Goal: Information Seeking & Learning: Check status

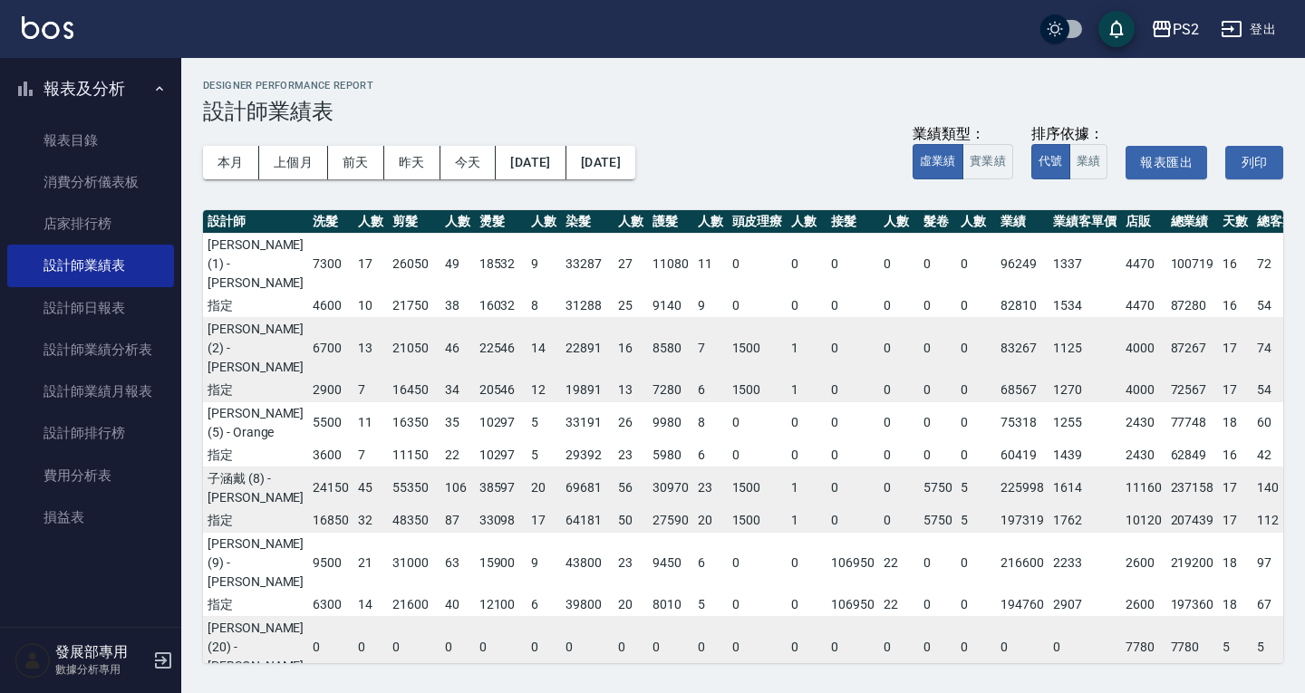
scroll to position [0, 22]
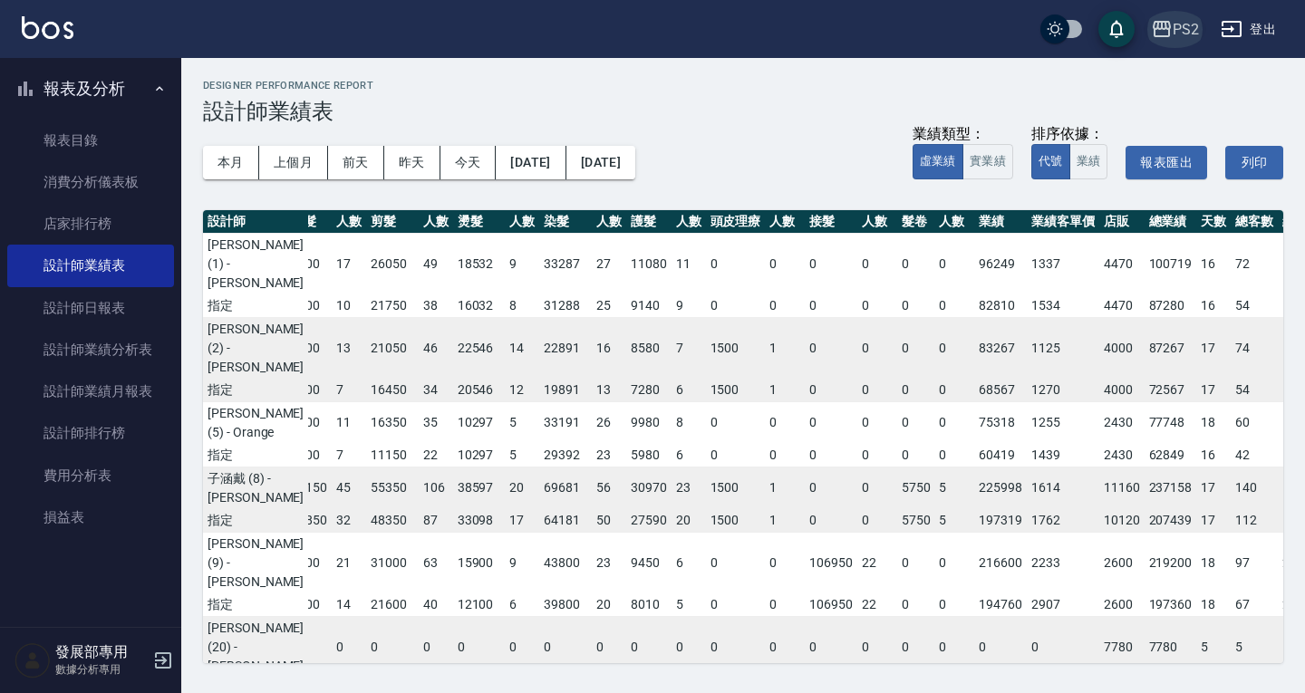
click at [1185, 29] on div "PS2" at bounding box center [1186, 29] width 26 height 23
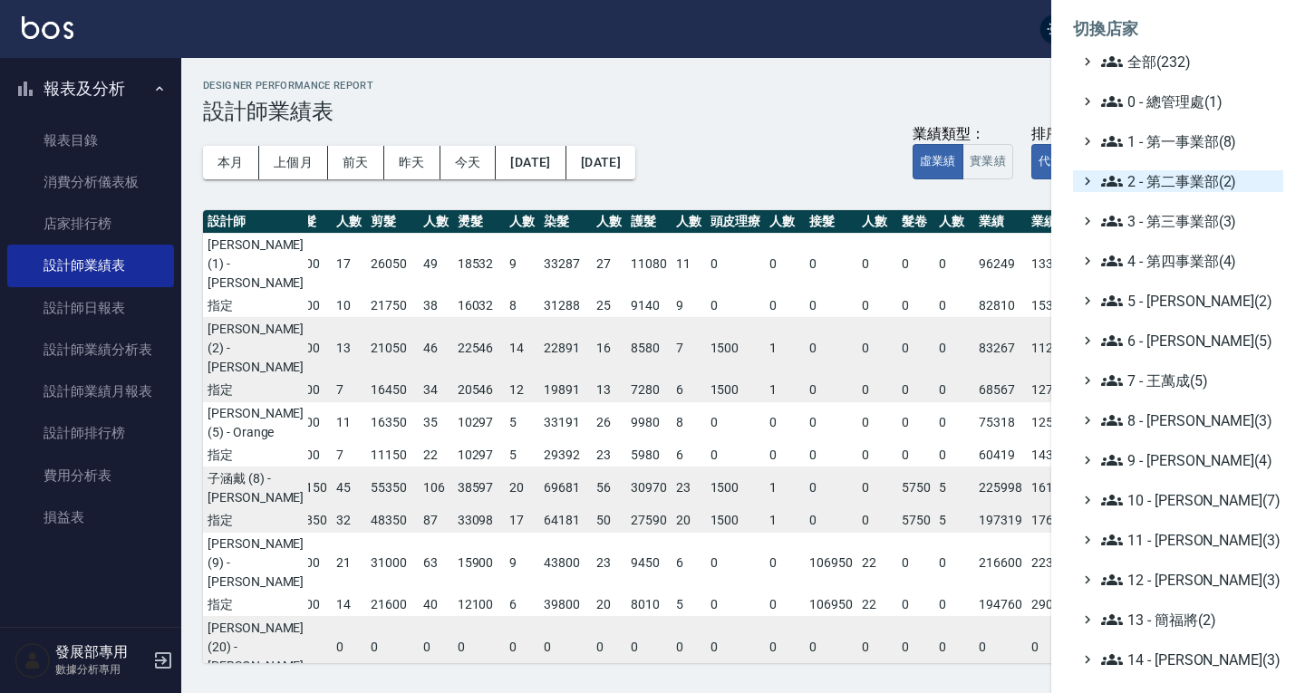
click at [1194, 184] on span "2 - 第二事業部(2)" at bounding box center [1188, 181] width 175 height 22
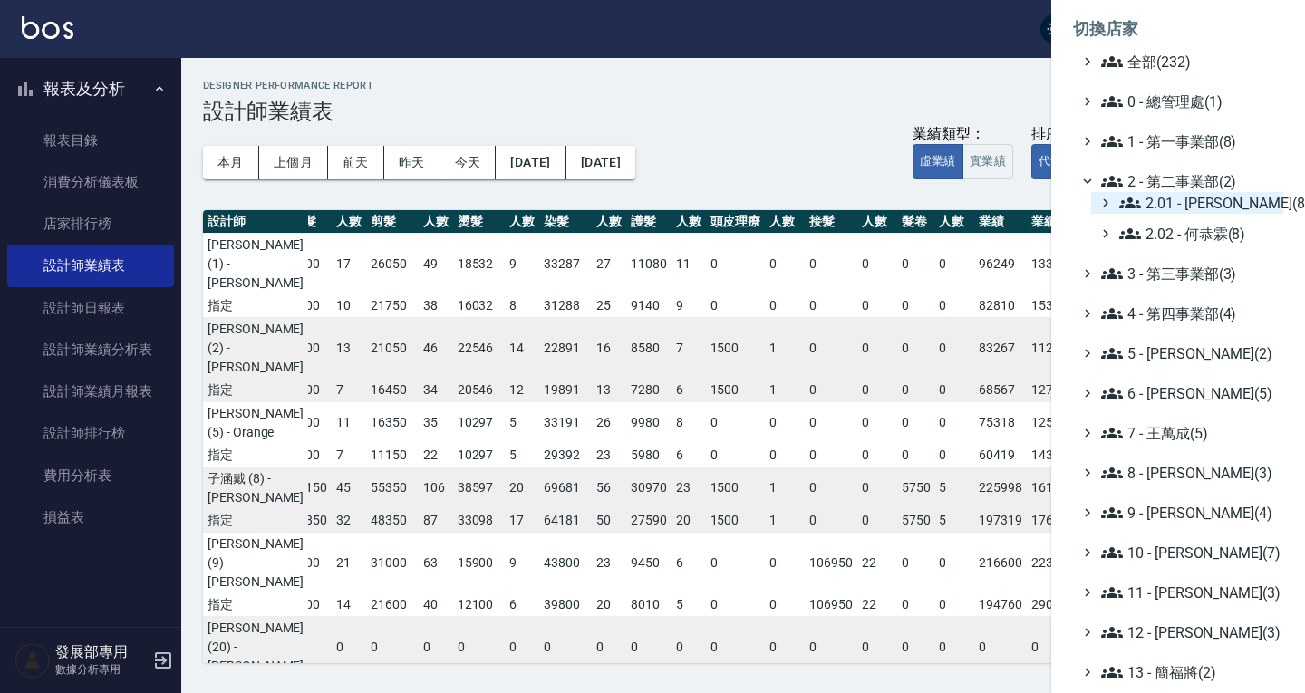
click at [1197, 204] on span "2.01 - [PERSON_NAME](8)" at bounding box center [1197, 203] width 157 height 22
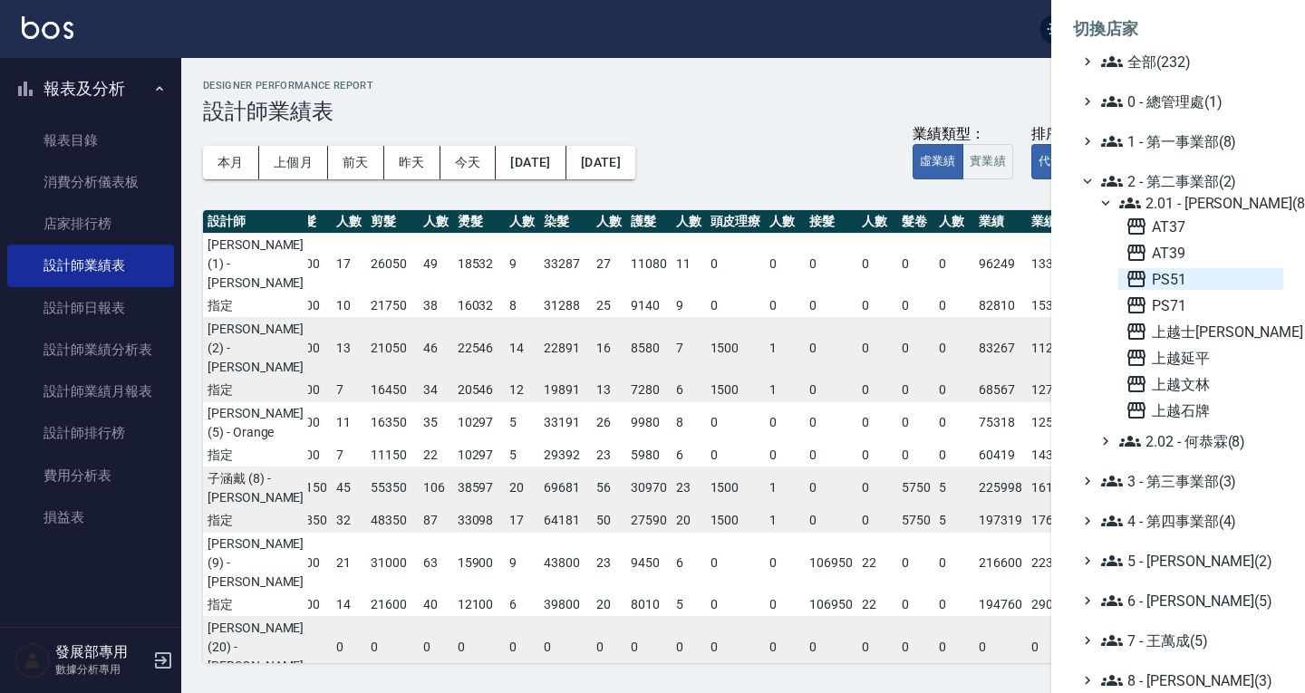
click at [1194, 276] on span "PS51" at bounding box center [1201, 279] width 150 height 22
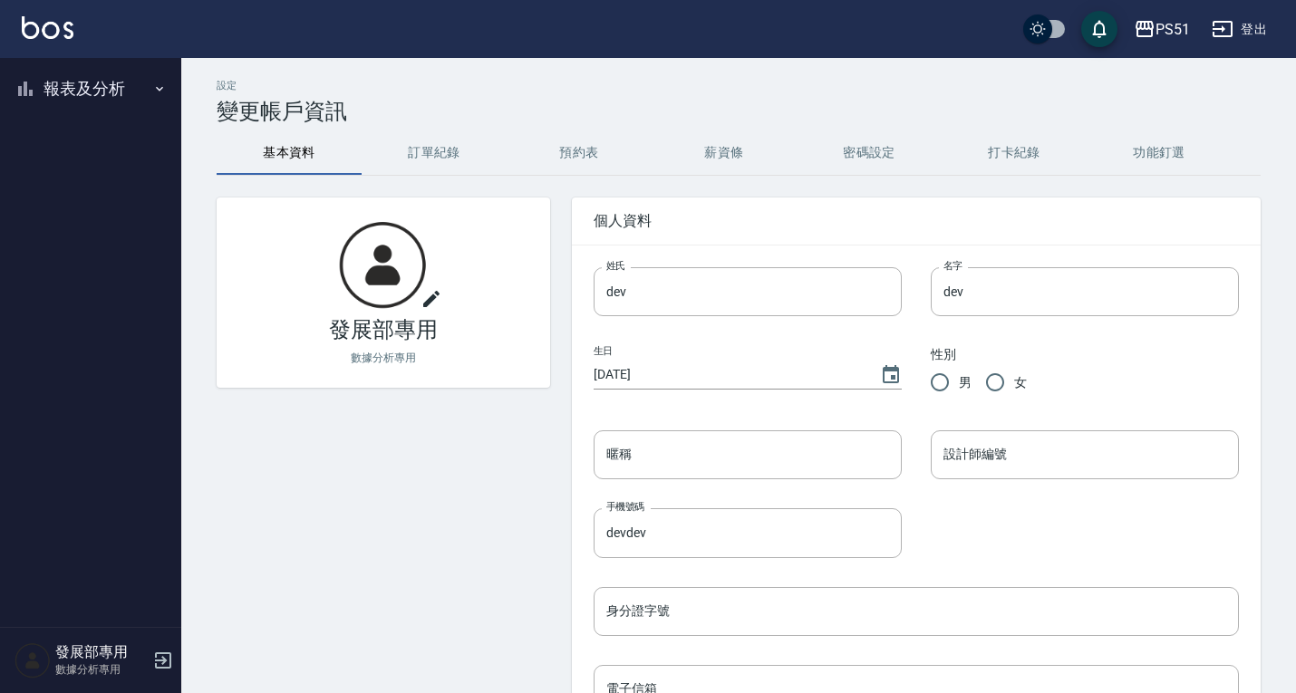
click at [97, 86] on button "報表及分析" at bounding box center [90, 88] width 167 height 47
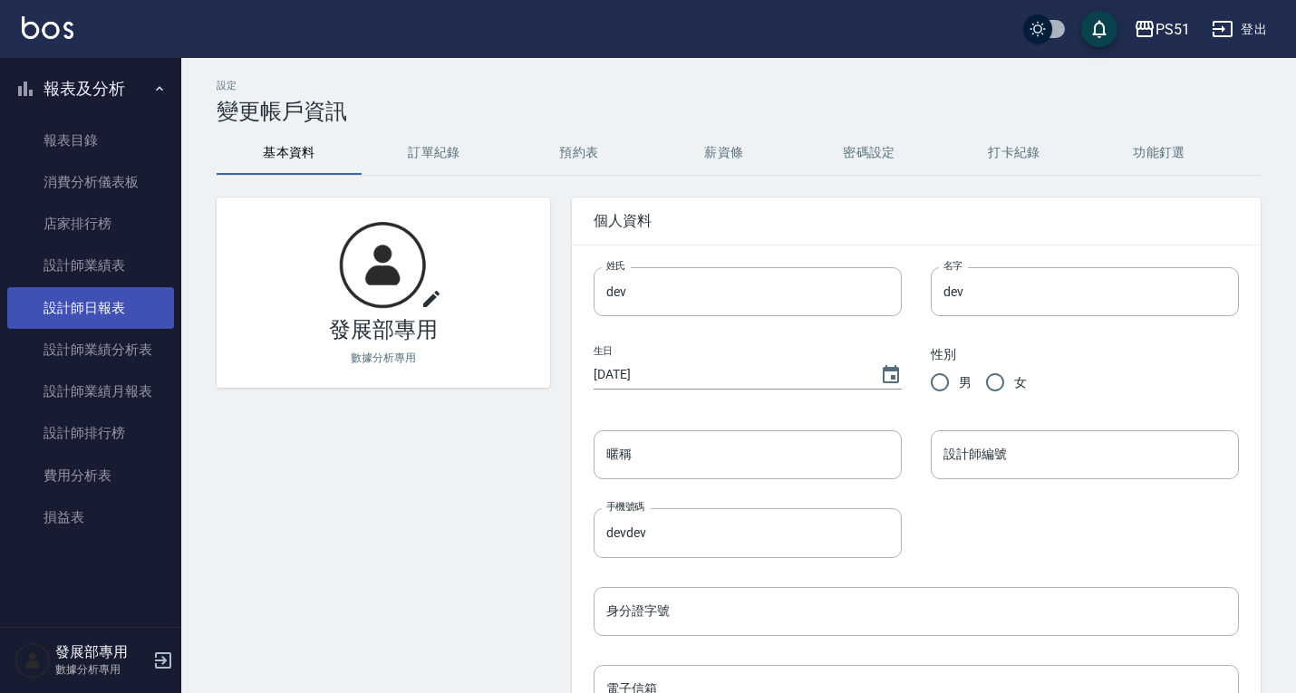
click at [93, 304] on link "設計師日報表" at bounding box center [90, 308] width 167 height 42
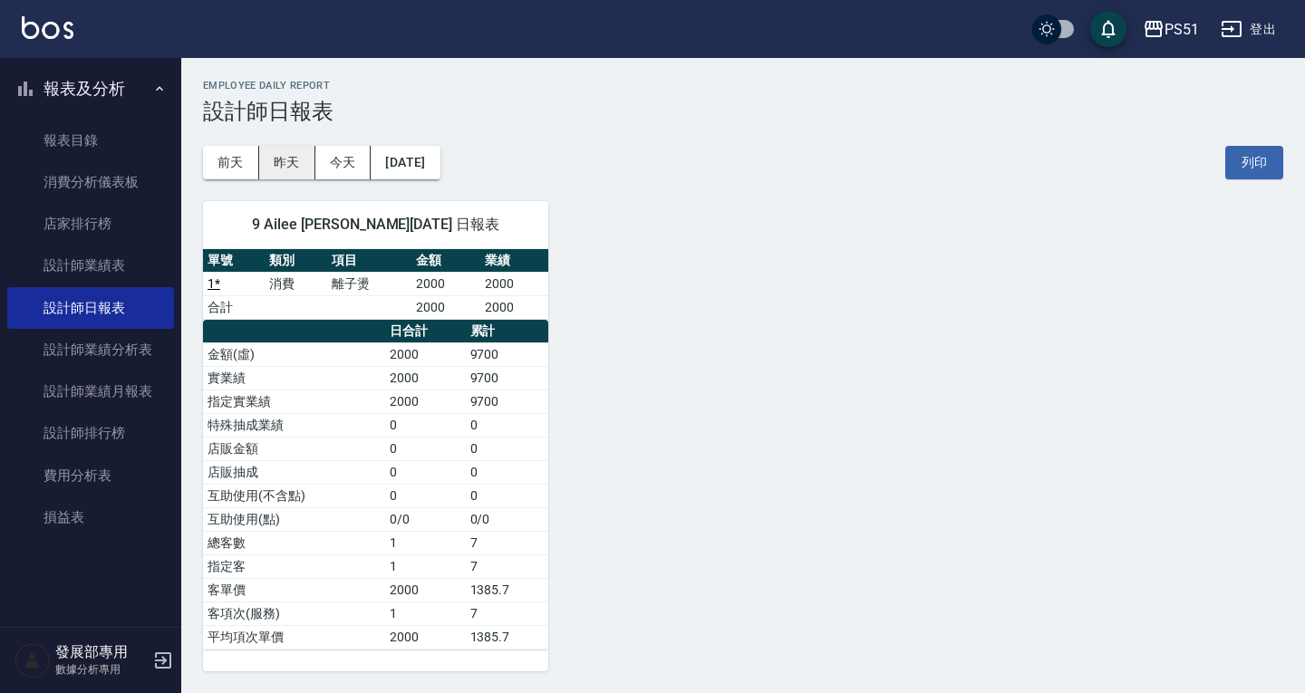
click at [276, 163] on button "昨天" at bounding box center [287, 163] width 56 height 34
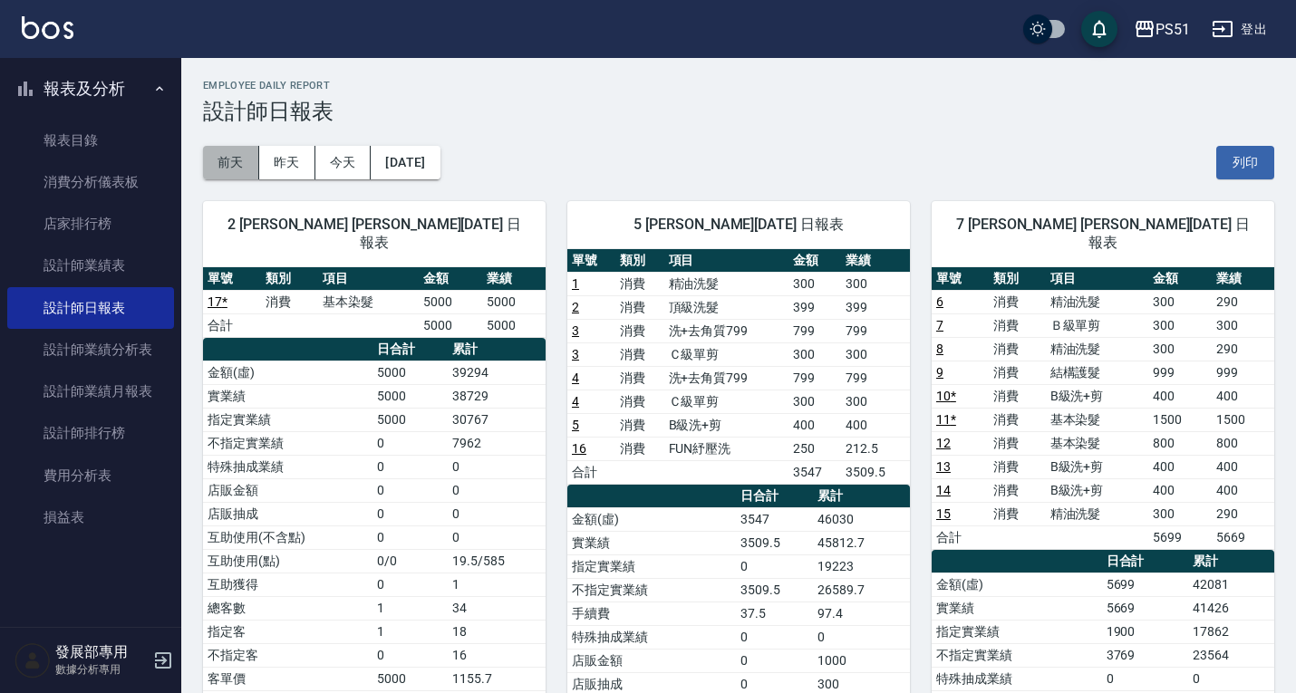
click at [208, 159] on button "前天" at bounding box center [231, 163] width 56 height 34
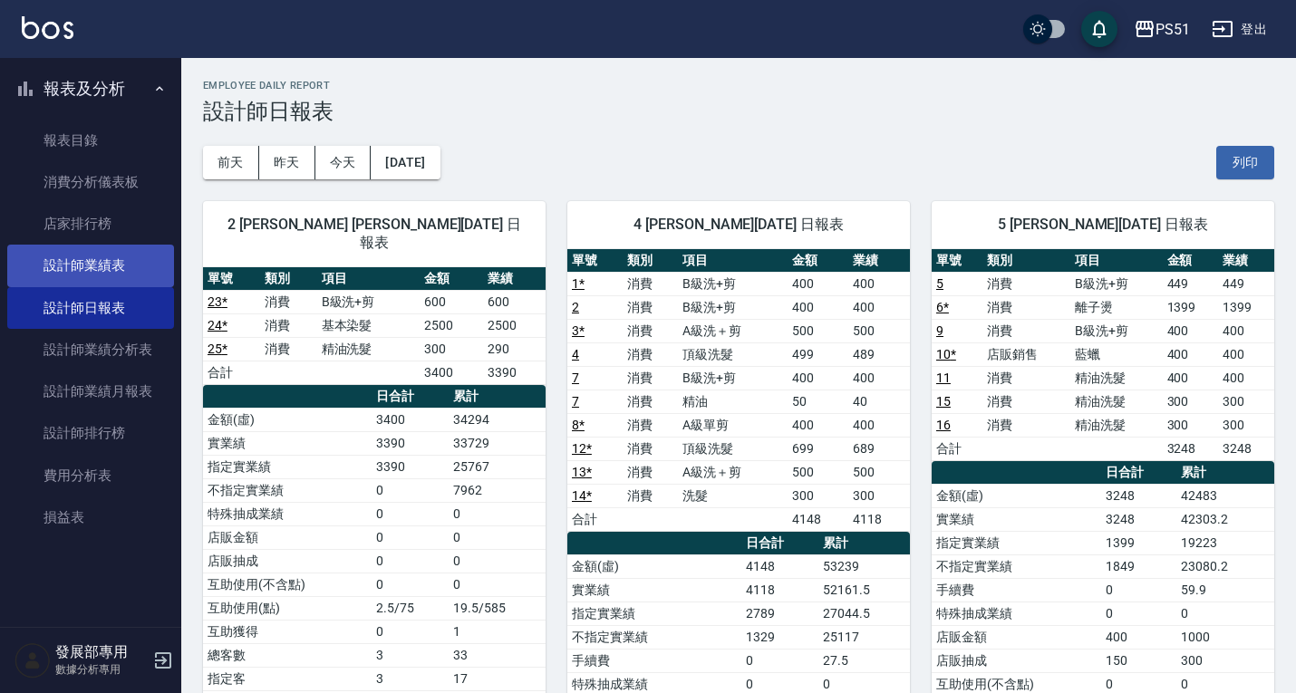
click at [106, 273] on link "設計師業績表" at bounding box center [90, 266] width 167 height 42
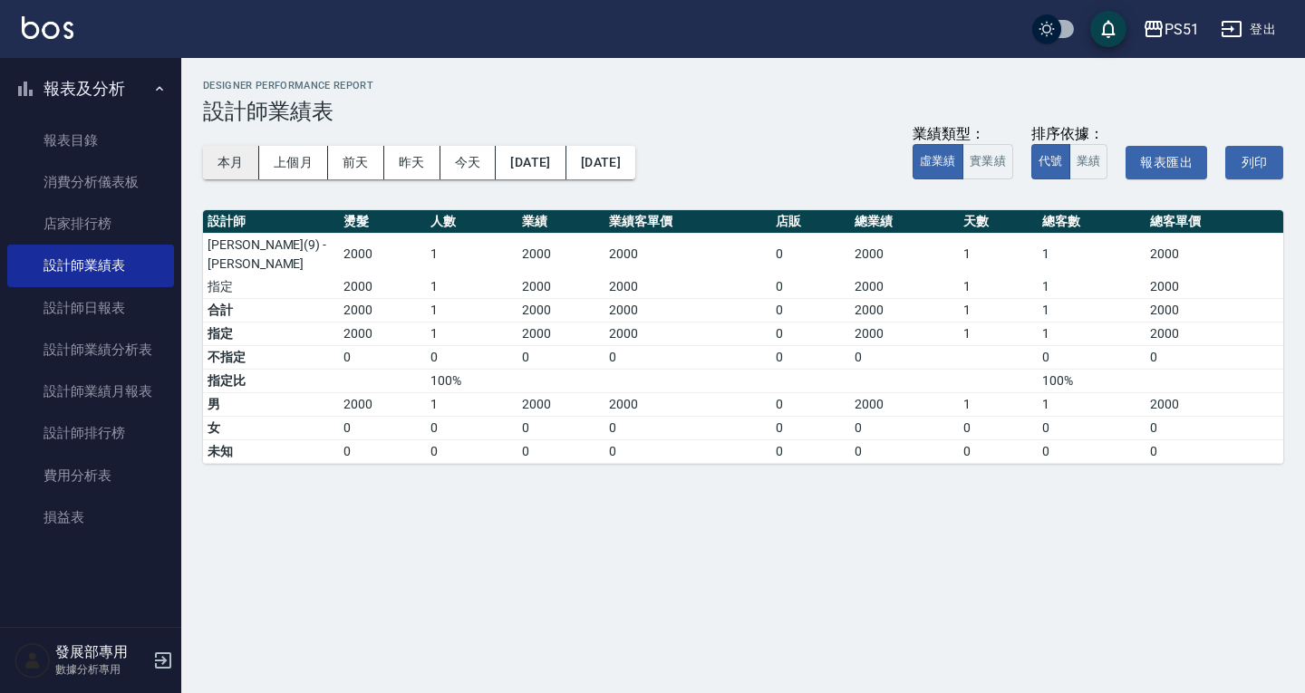
click at [238, 157] on button "本月" at bounding box center [231, 163] width 56 height 34
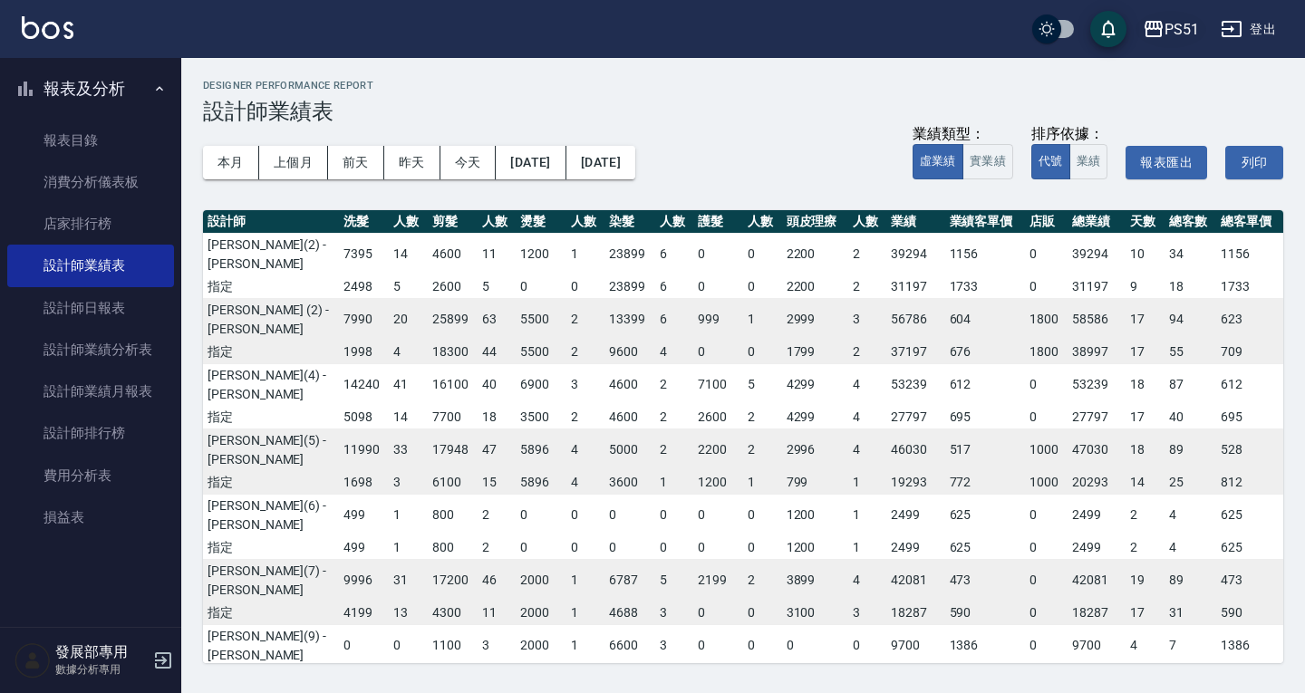
click at [1169, 30] on div "PS51" at bounding box center [1182, 29] width 34 height 23
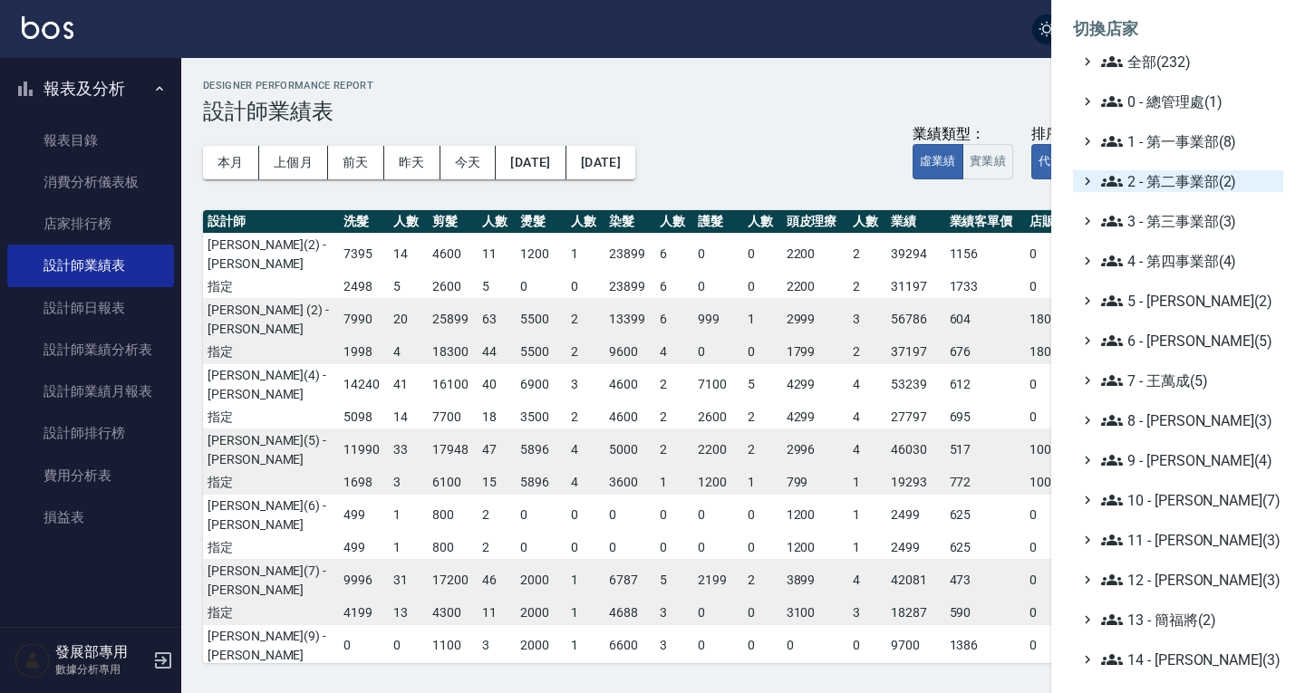
click at [1183, 181] on span "2 - 第二事業部(2)" at bounding box center [1188, 181] width 175 height 22
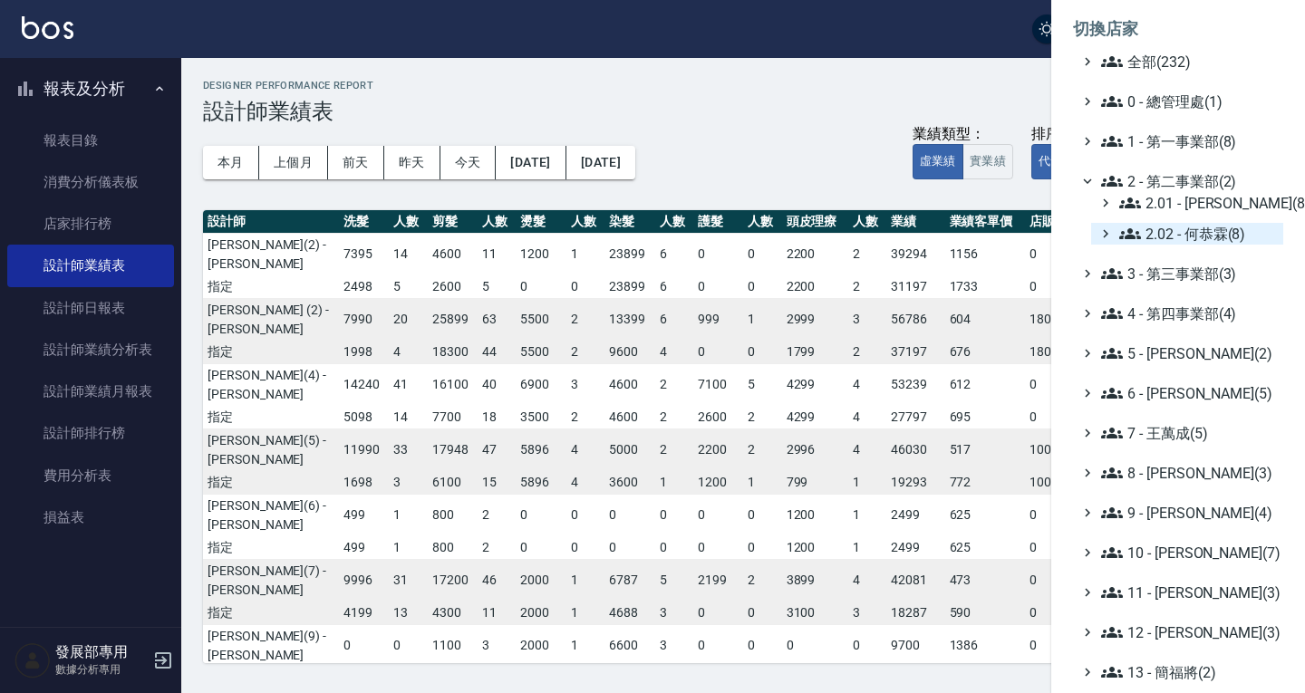
click at [1194, 236] on span "2.02 - 何恭霖(8)" at bounding box center [1197, 234] width 157 height 22
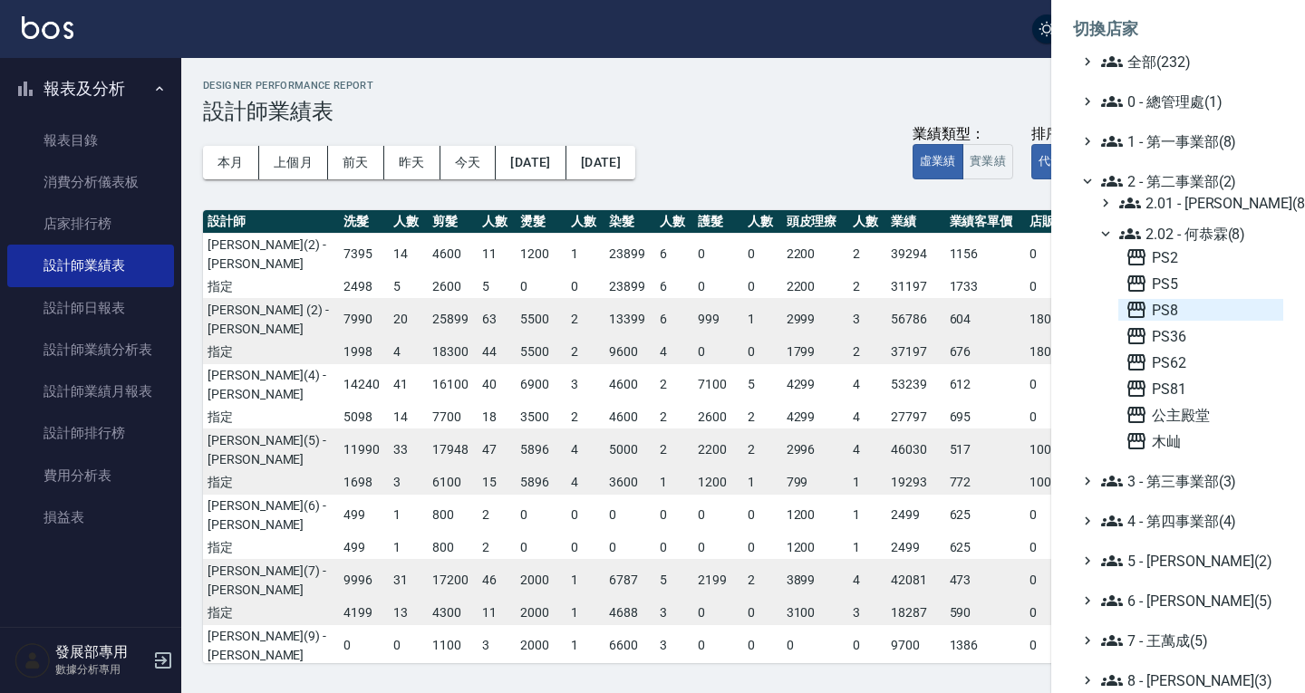
click at [1210, 301] on span "PS8" at bounding box center [1201, 310] width 150 height 22
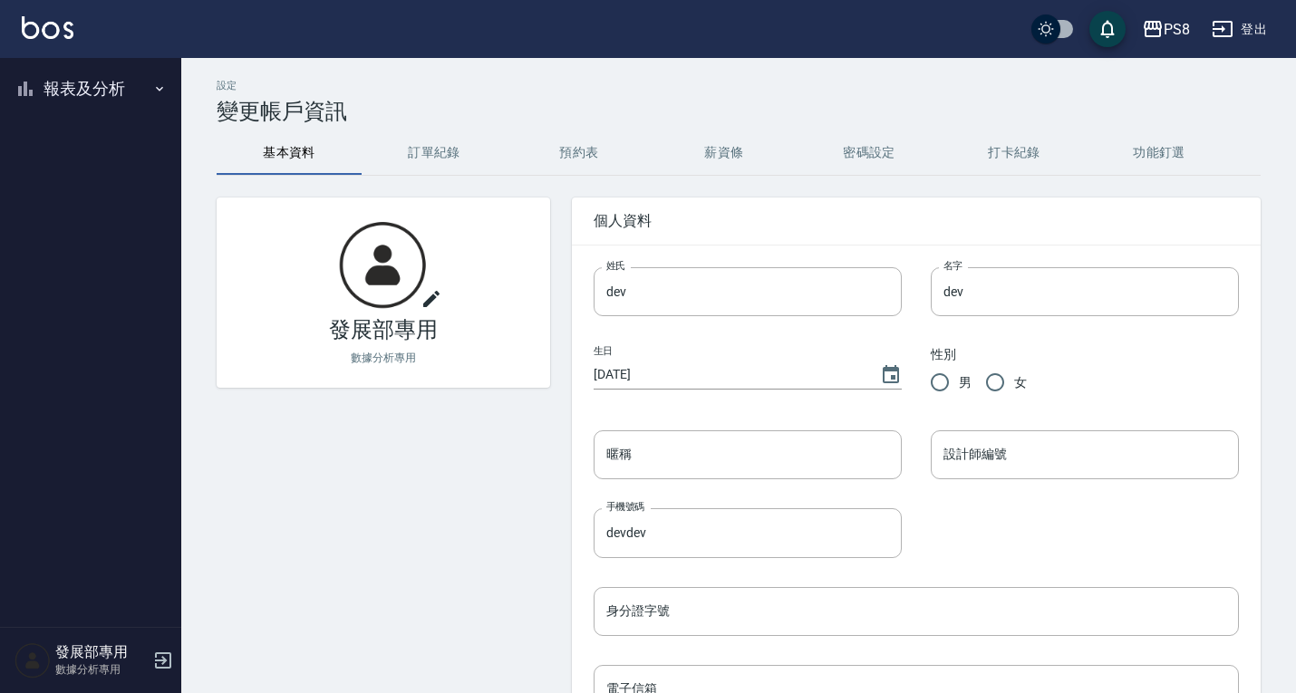
click at [37, 82] on button "報表及分析" at bounding box center [90, 88] width 167 height 47
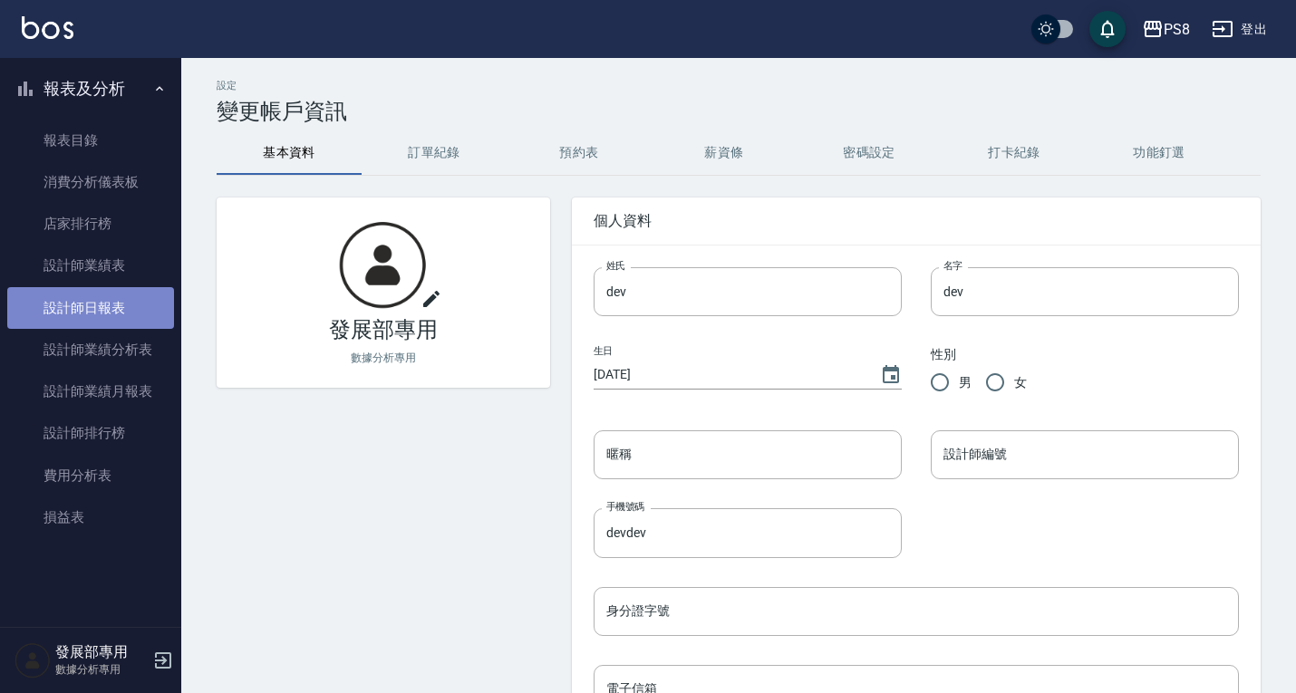
click at [115, 299] on link "設計師日報表" at bounding box center [90, 308] width 167 height 42
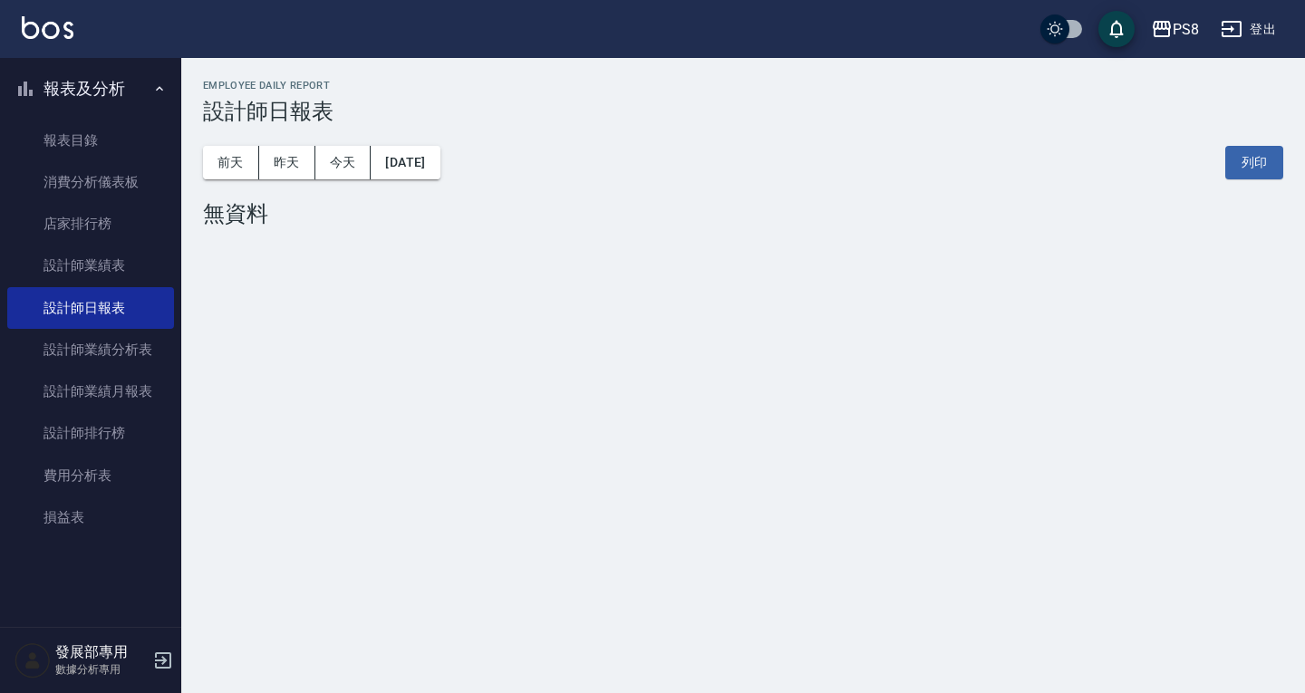
click at [314, 145] on div "前天 昨天 今天 2025/09/26 列印" at bounding box center [743, 162] width 1080 height 77
click at [305, 155] on button "昨天" at bounding box center [287, 163] width 56 height 34
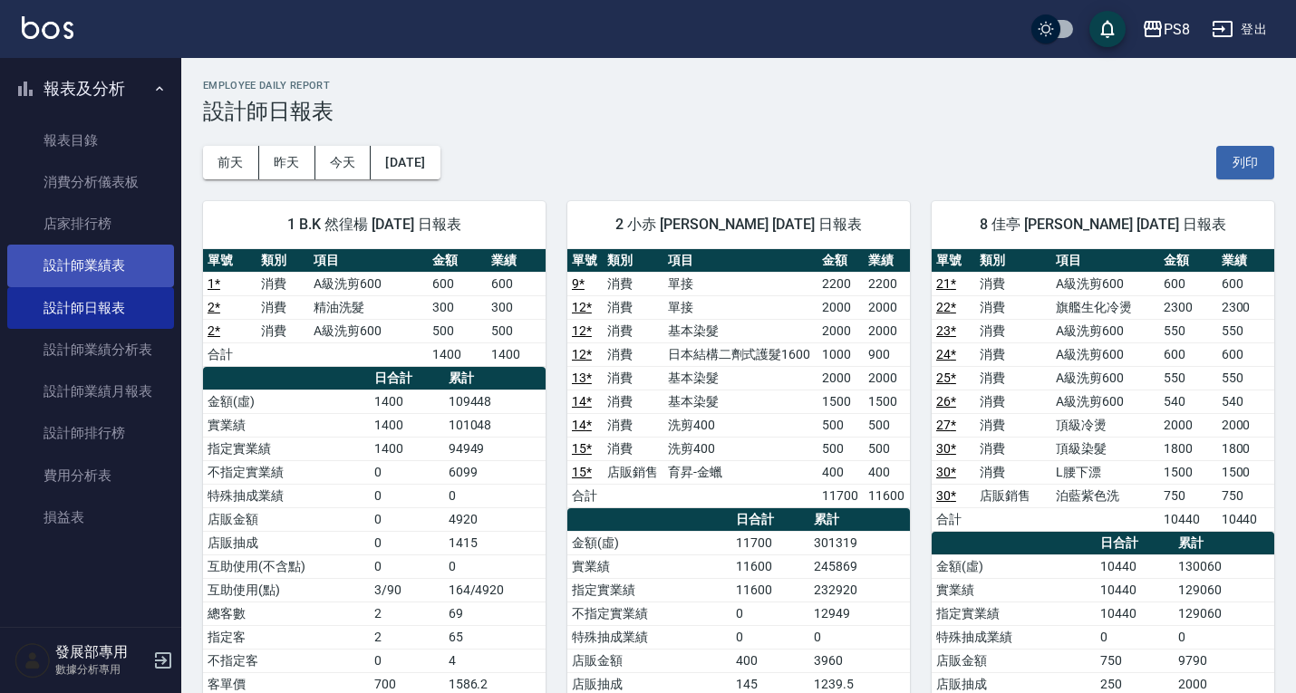
click at [112, 260] on link "設計師業績表" at bounding box center [90, 266] width 167 height 42
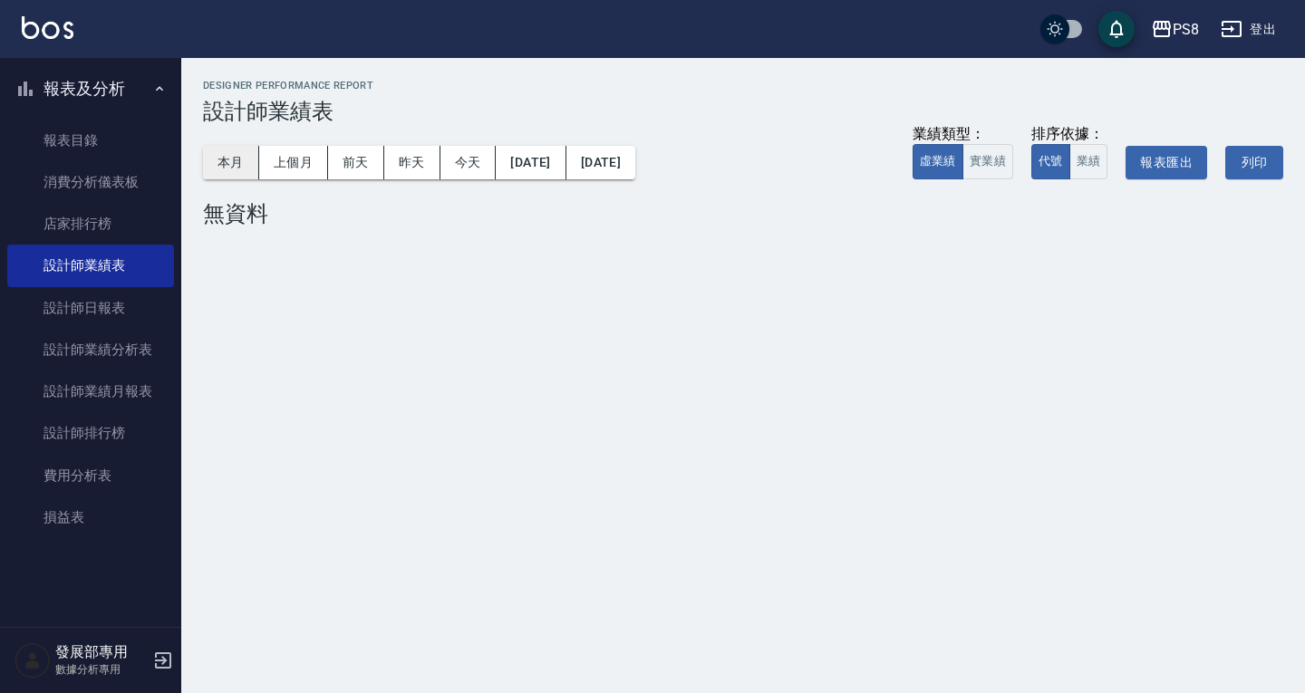
click at [243, 161] on button "本月" at bounding box center [231, 163] width 56 height 34
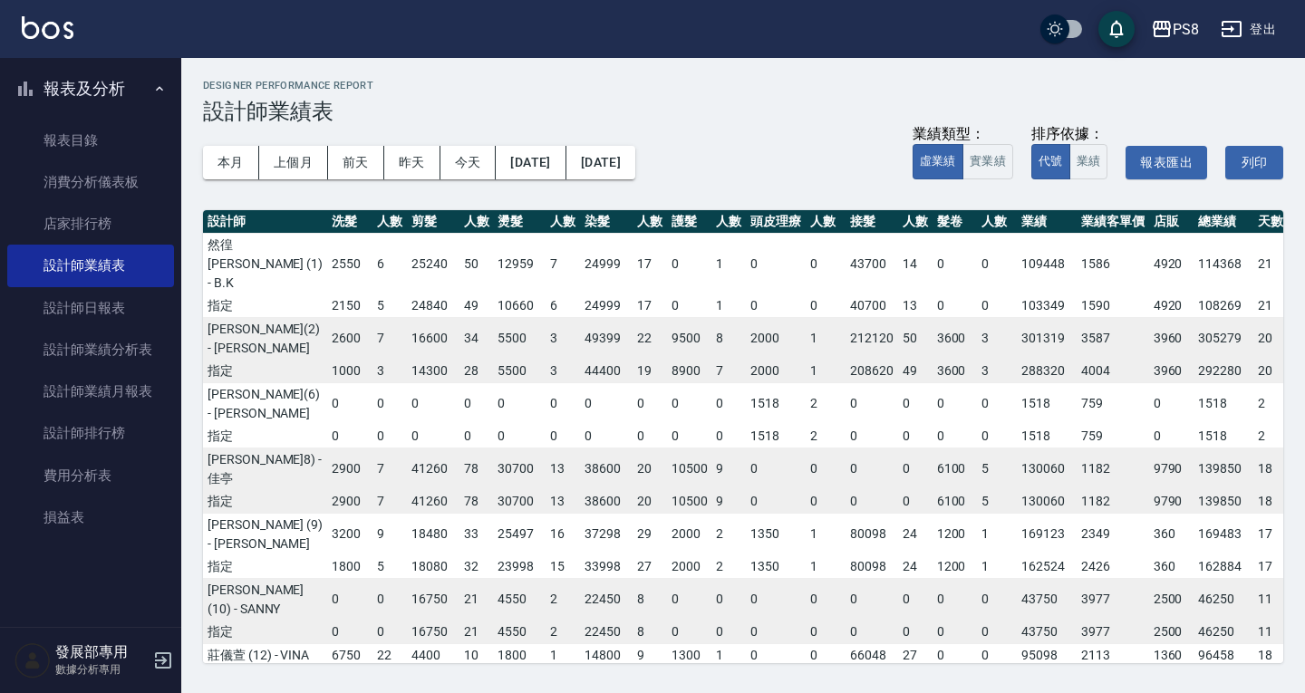
scroll to position [0, 39]
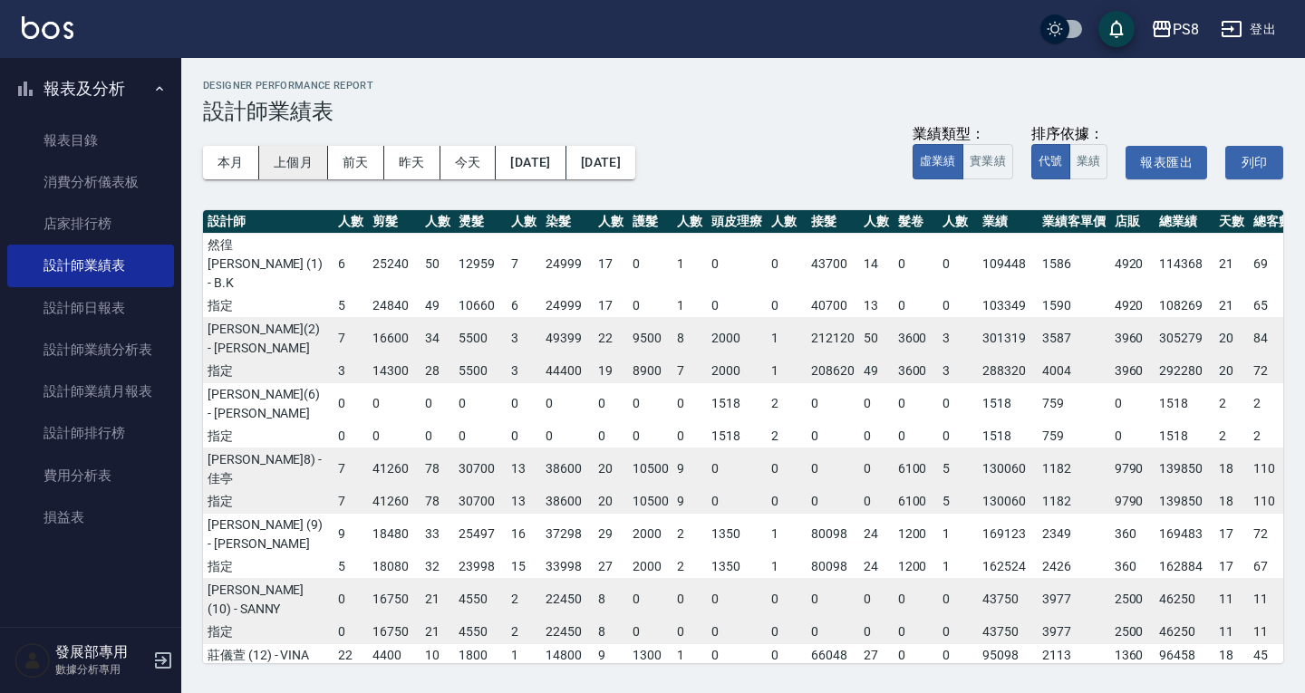
click at [285, 157] on button "上個月" at bounding box center [293, 163] width 69 height 34
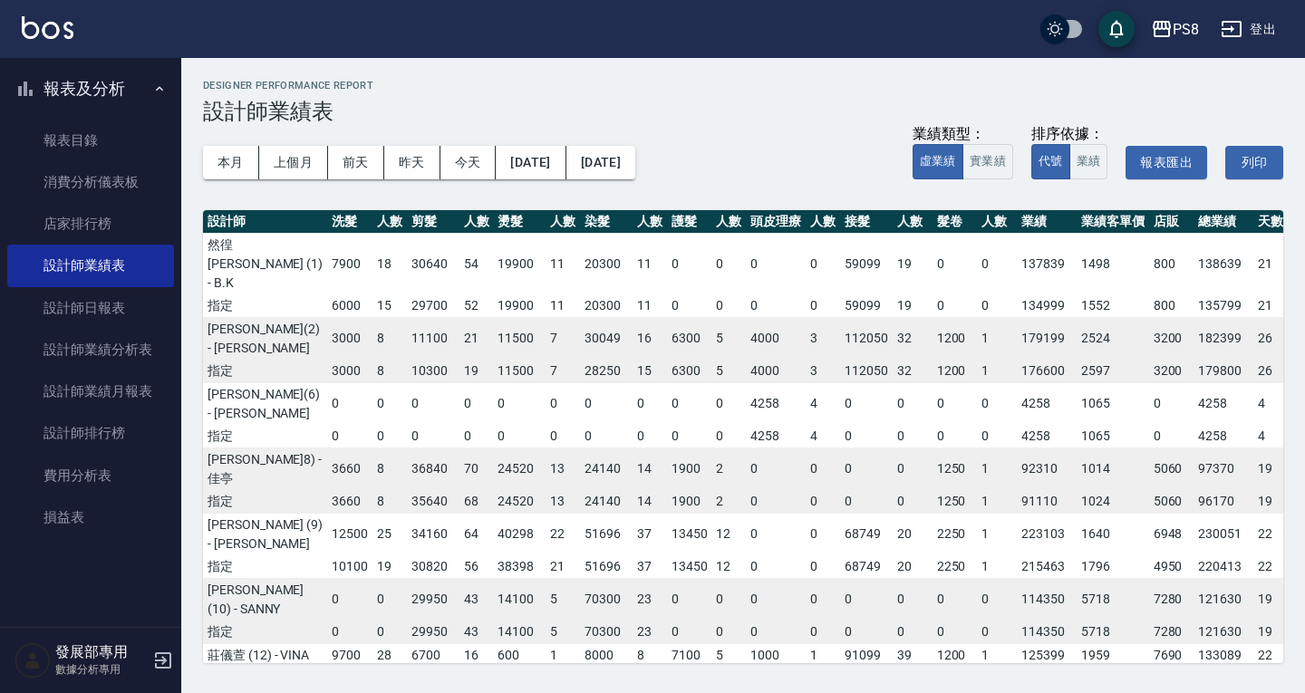
scroll to position [0, 39]
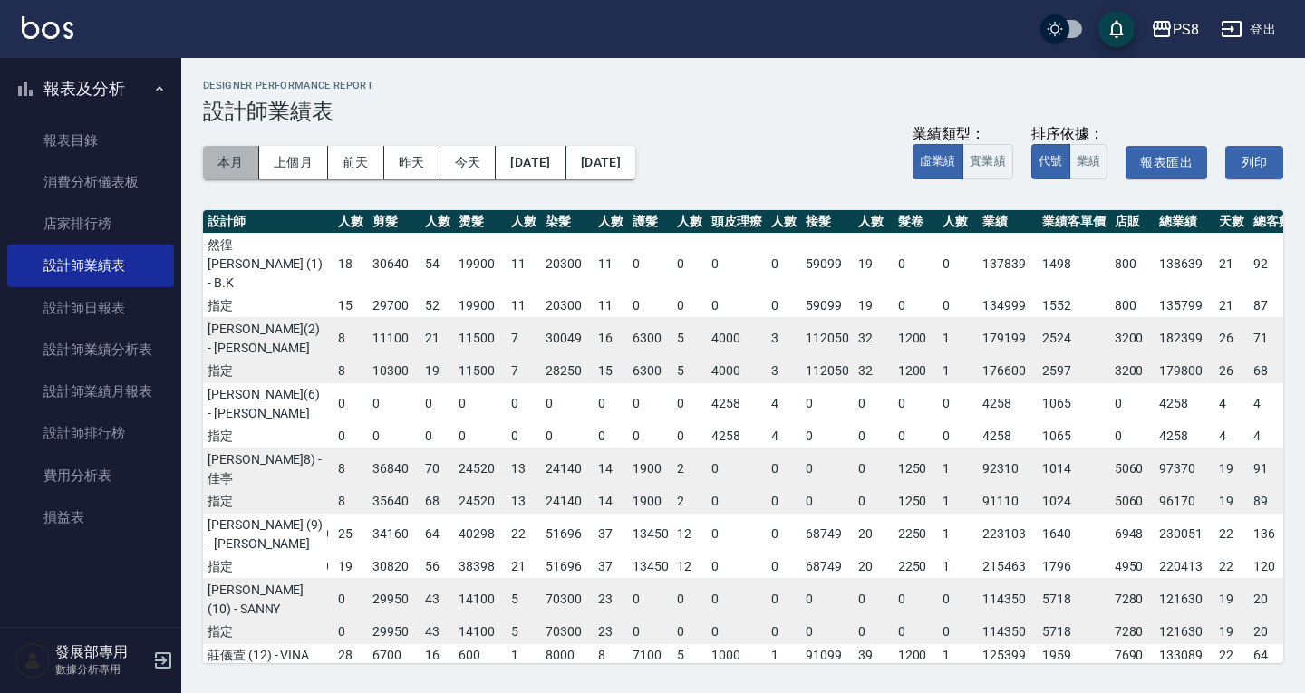
click at [242, 150] on button "本月" at bounding box center [231, 163] width 56 height 34
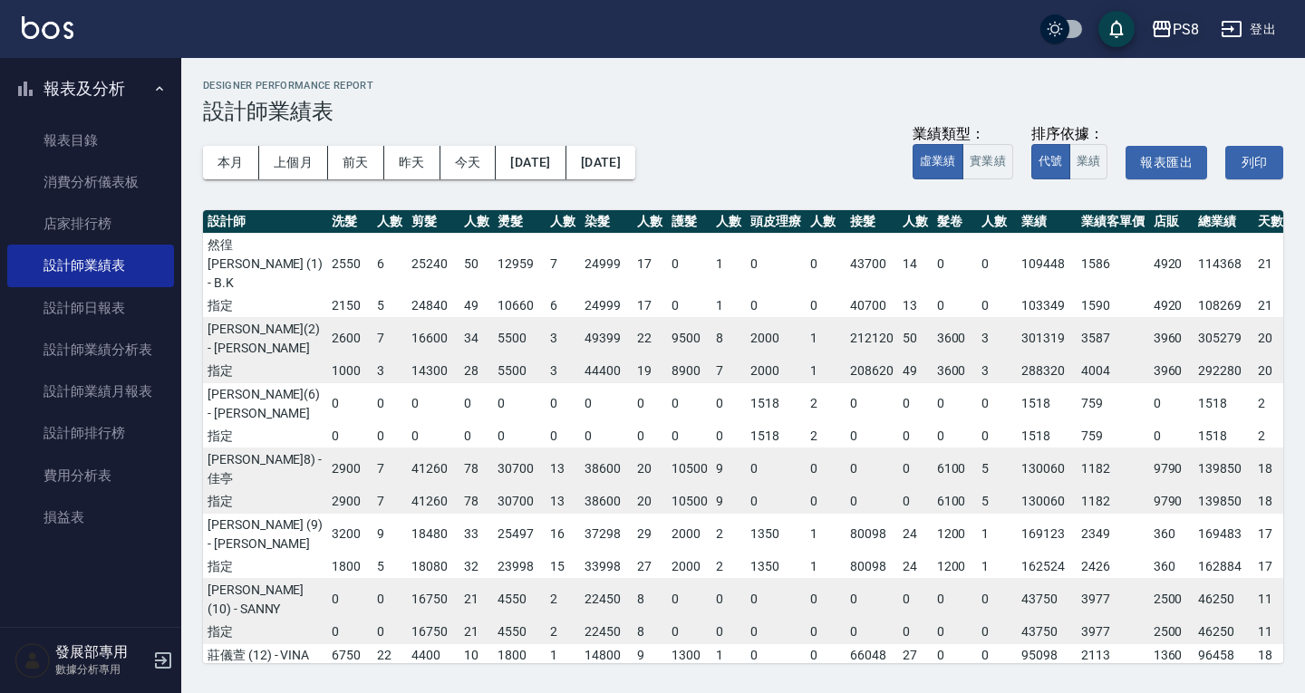
click at [1192, 23] on div "PS8" at bounding box center [1186, 29] width 26 height 23
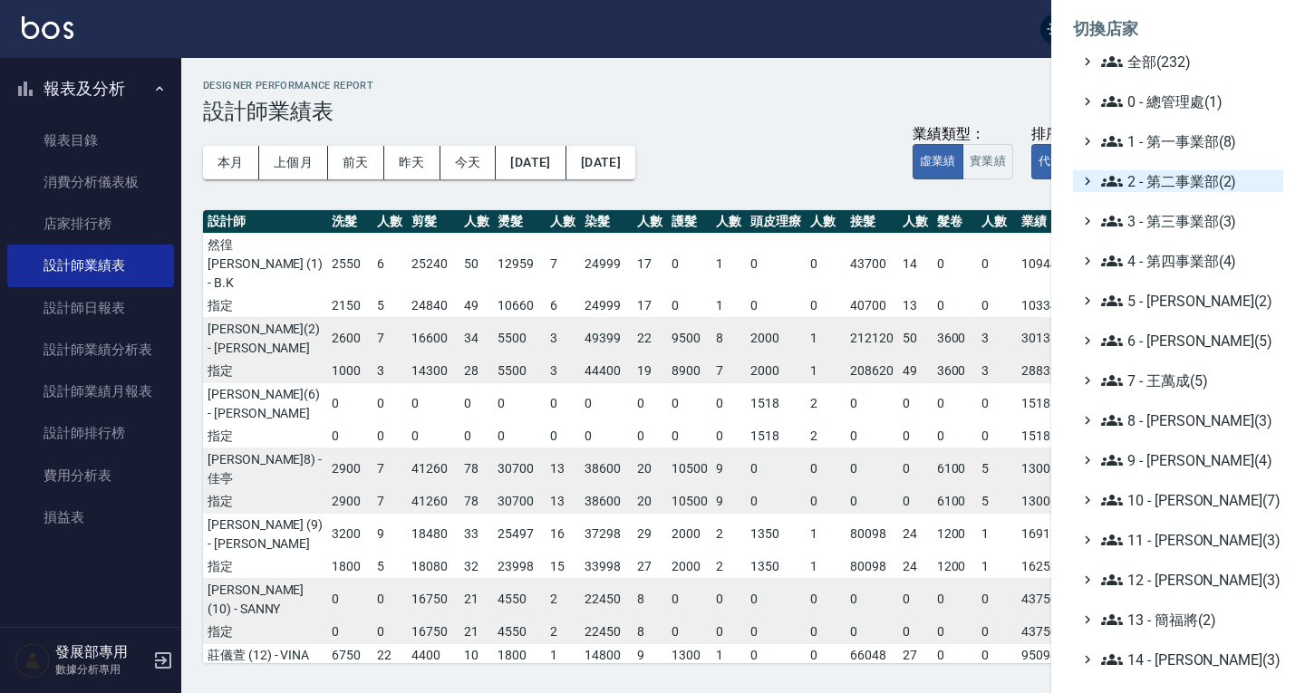
click at [1186, 181] on span "2 - 第二事業部(2)" at bounding box center [1188, 181] width 175 height 22
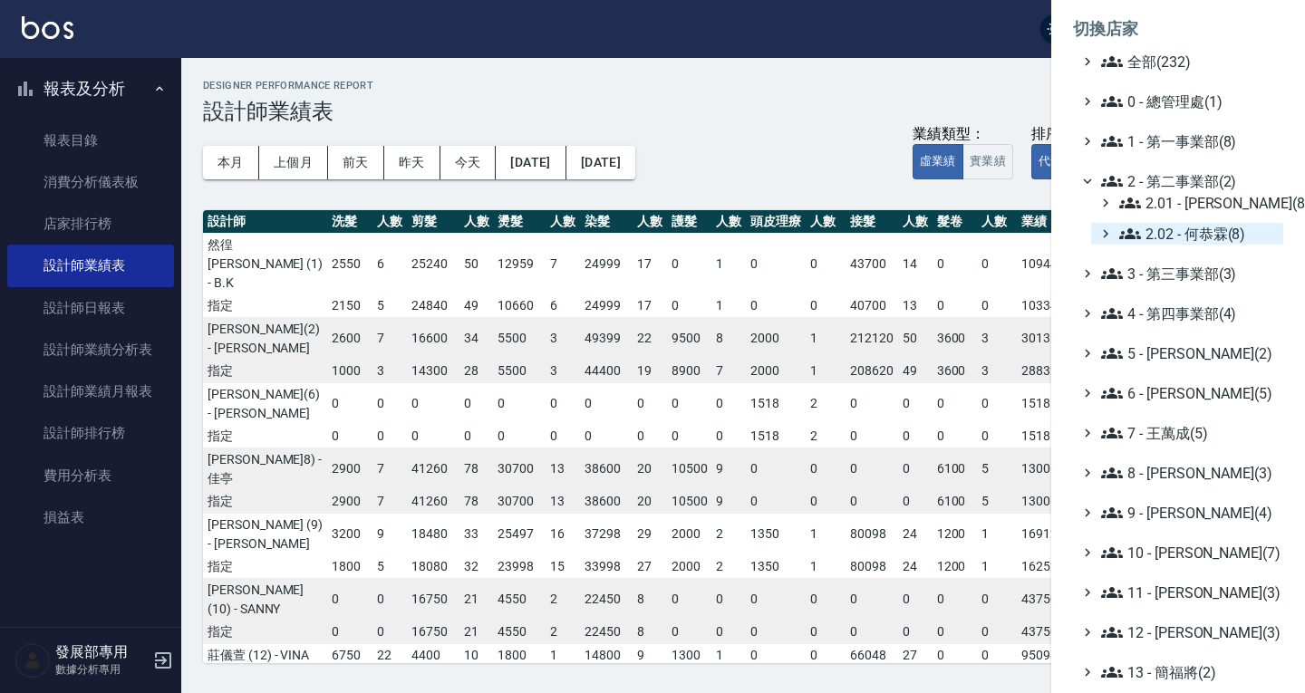
click at [1170, 231] on span "2.02 - 何恭霖(8)" at bounding box center [1197, 234] width 157 height 22
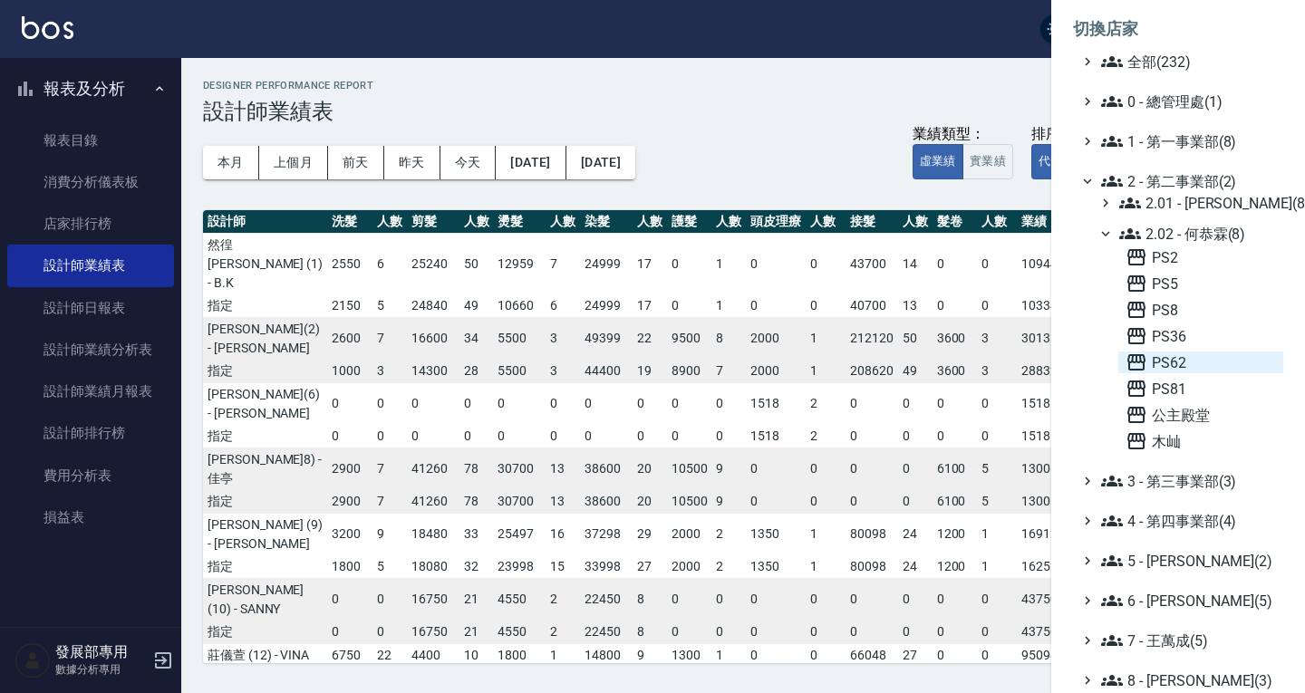
click at [1193, 355] on span "PS62" at bounding box center [1201, 363] width 150 height 22
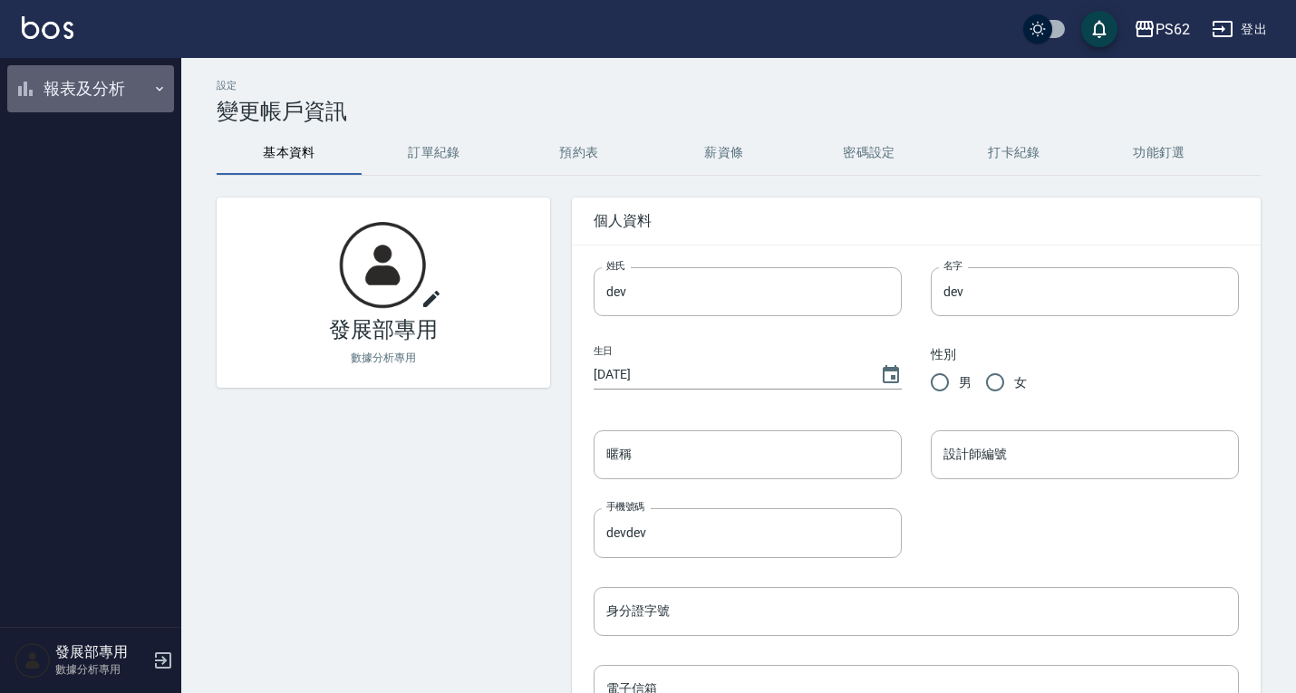
click at [58, 101] on button "報表及分析" at bounding box center [90, 88] width 167 height 47
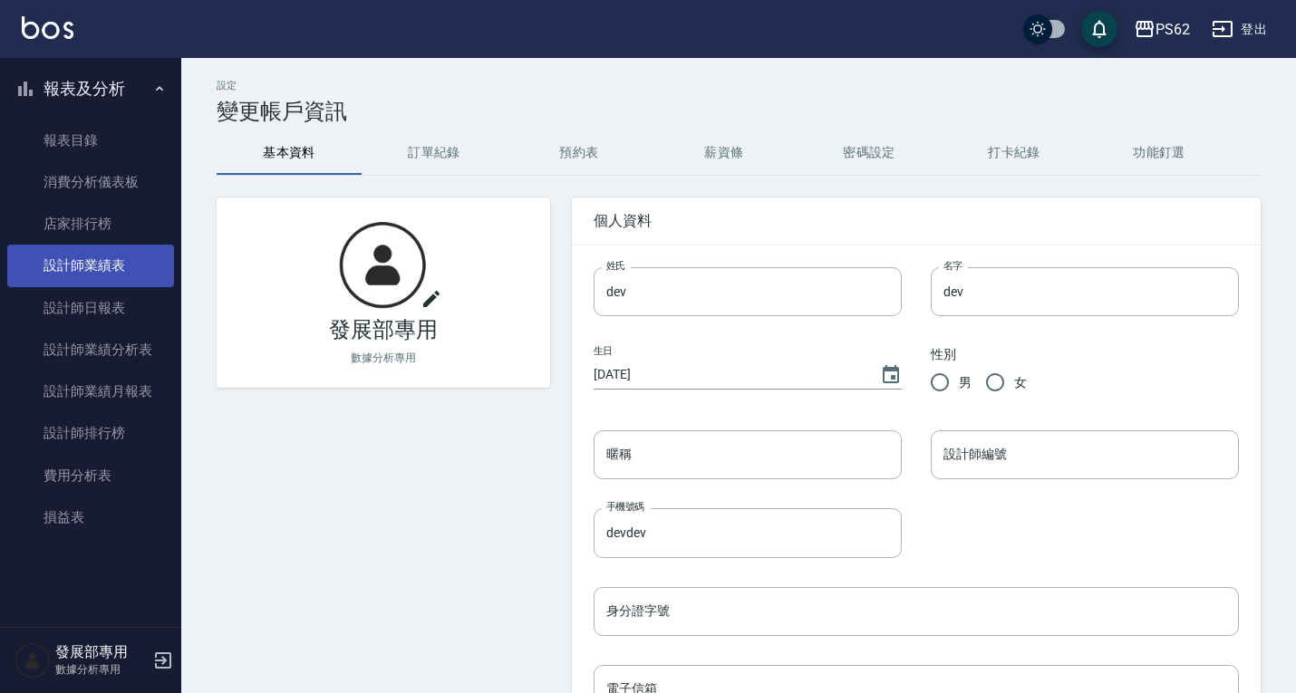
click at [100, 256] on link "設計師業績表" at bounding box center [90, 266] width 167 height 42
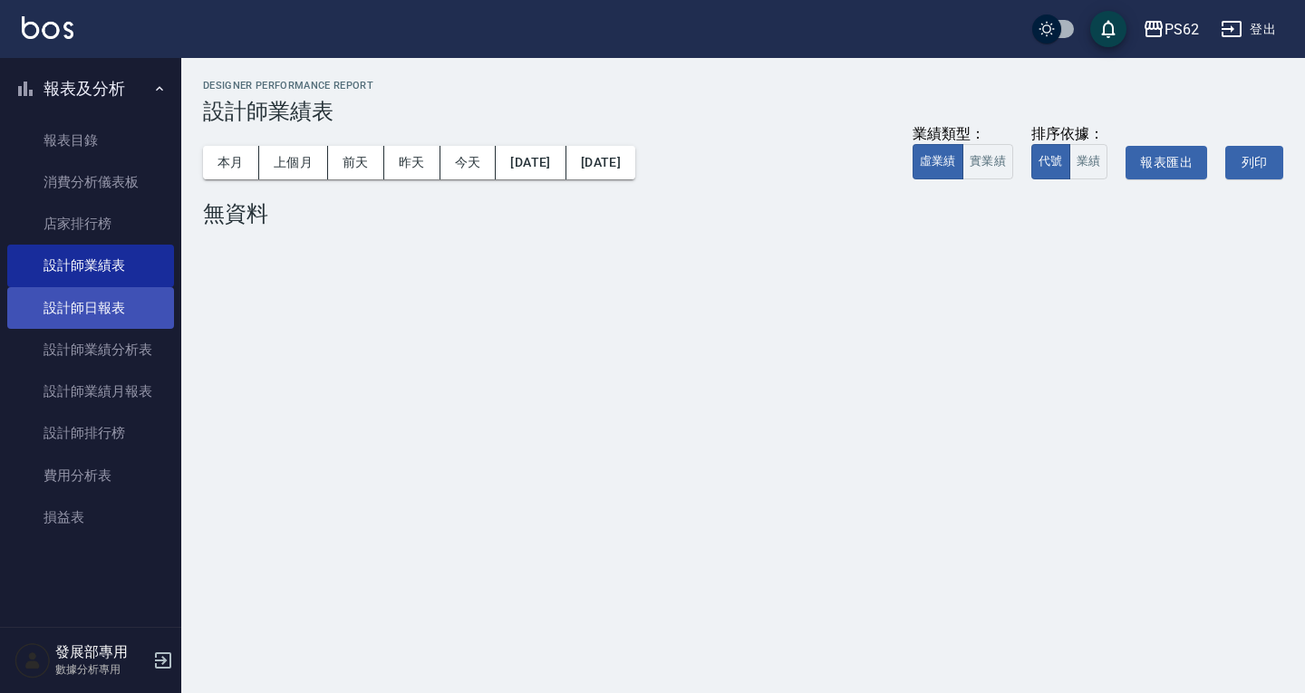
click at [102, 311] on link "設計師日報表" at bounding box center [90, 308] width 167 height 42
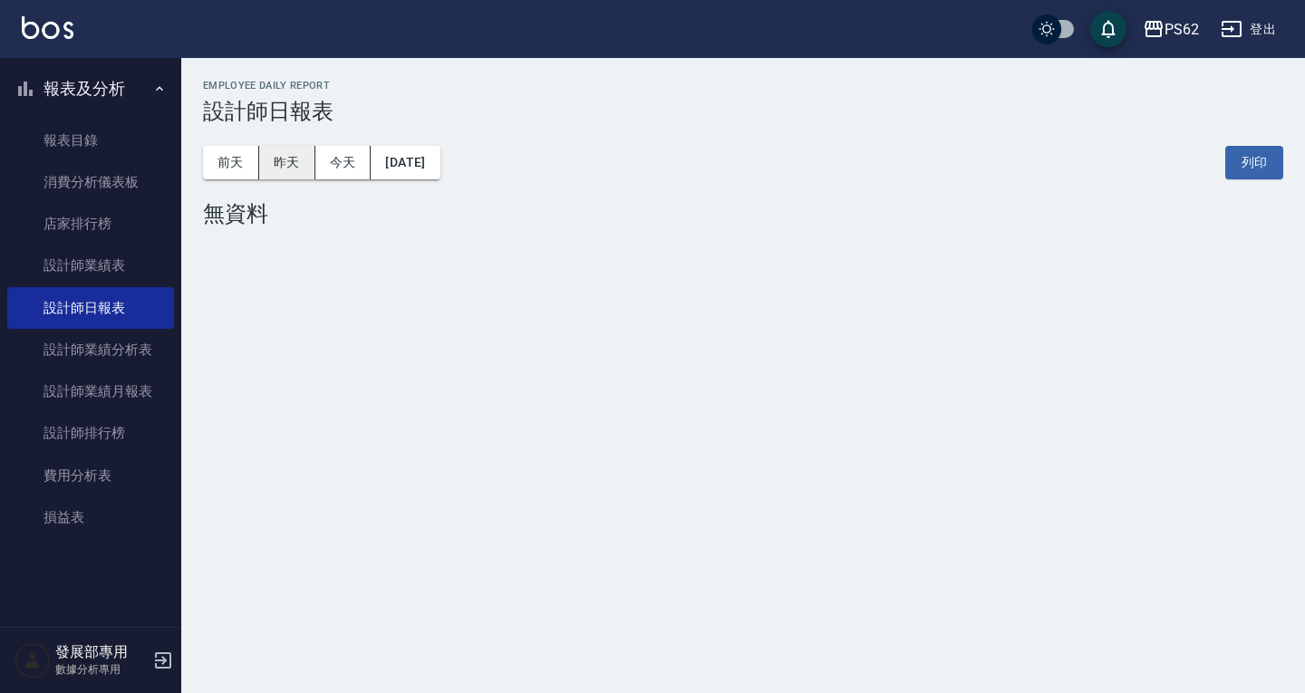
click at [286, 148] on button "昨天" at bounding box center [287, 163] width 56 height 34
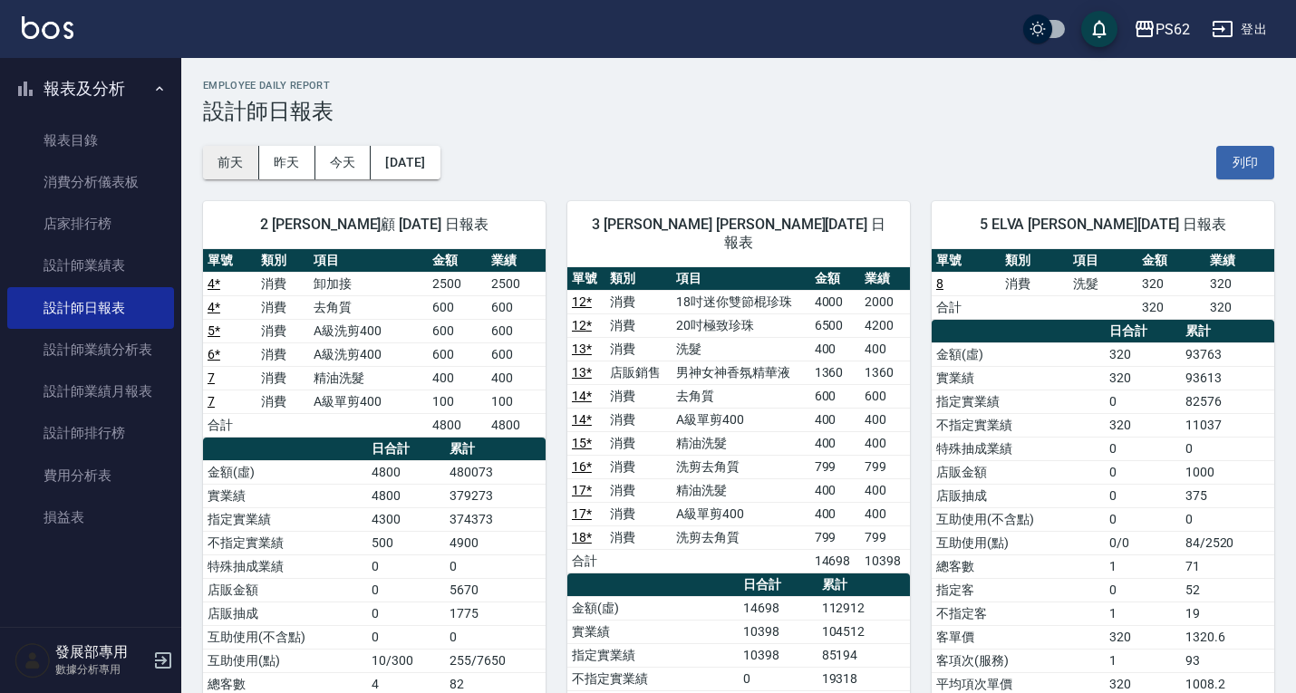
click at [244, 155] on button "前天" at bounding box center [231, 163] width 56 height 34
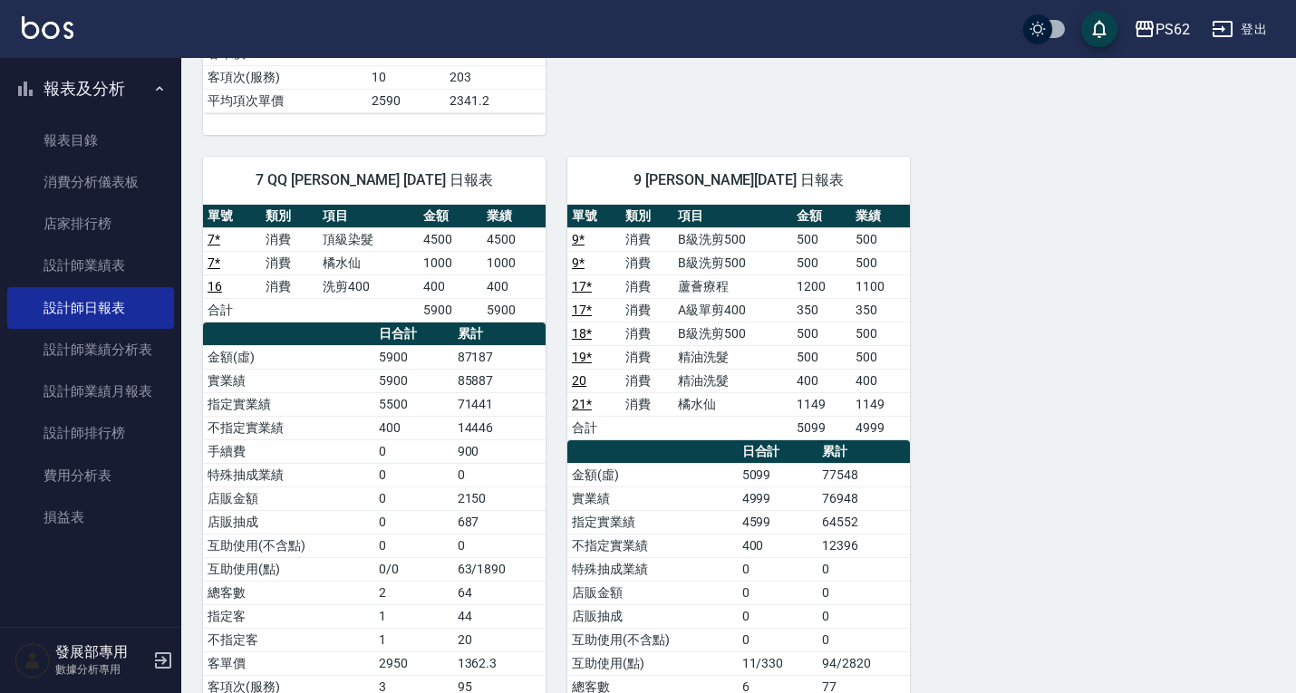
scroll to position [794, 0]
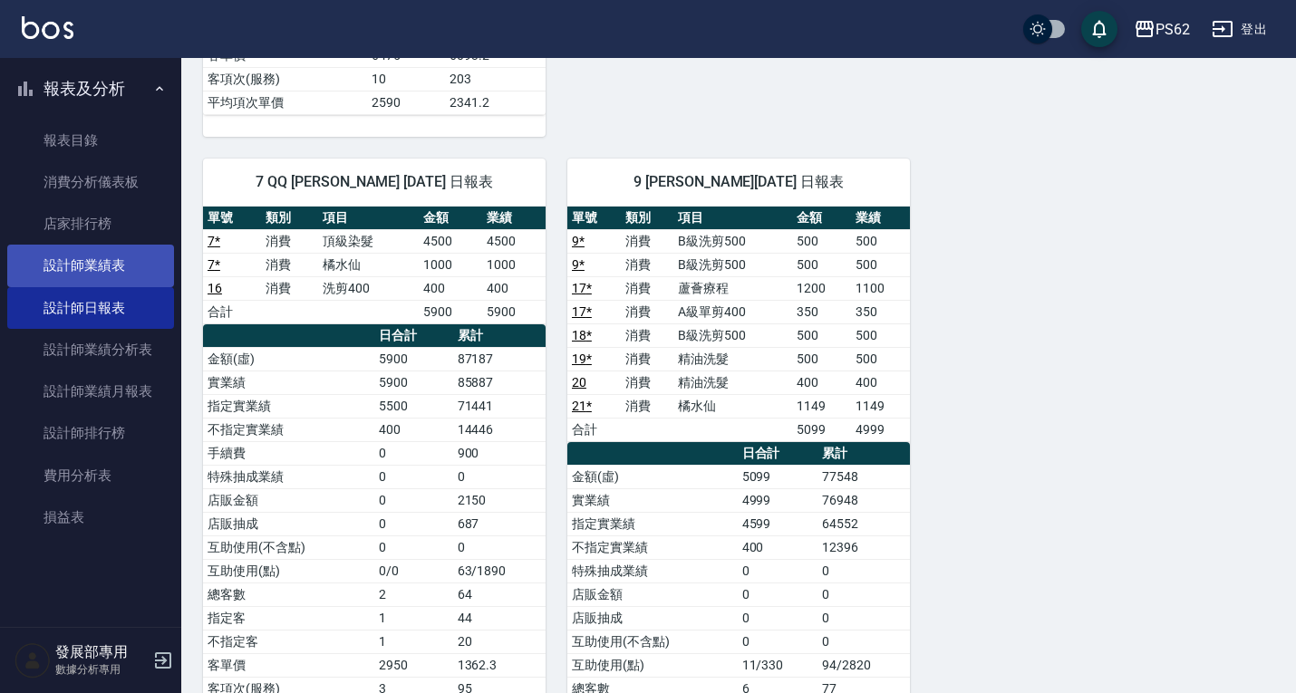
click at [80, 266] on link "設計師業績表" at bounding box center [90, 266] width 167 height 42
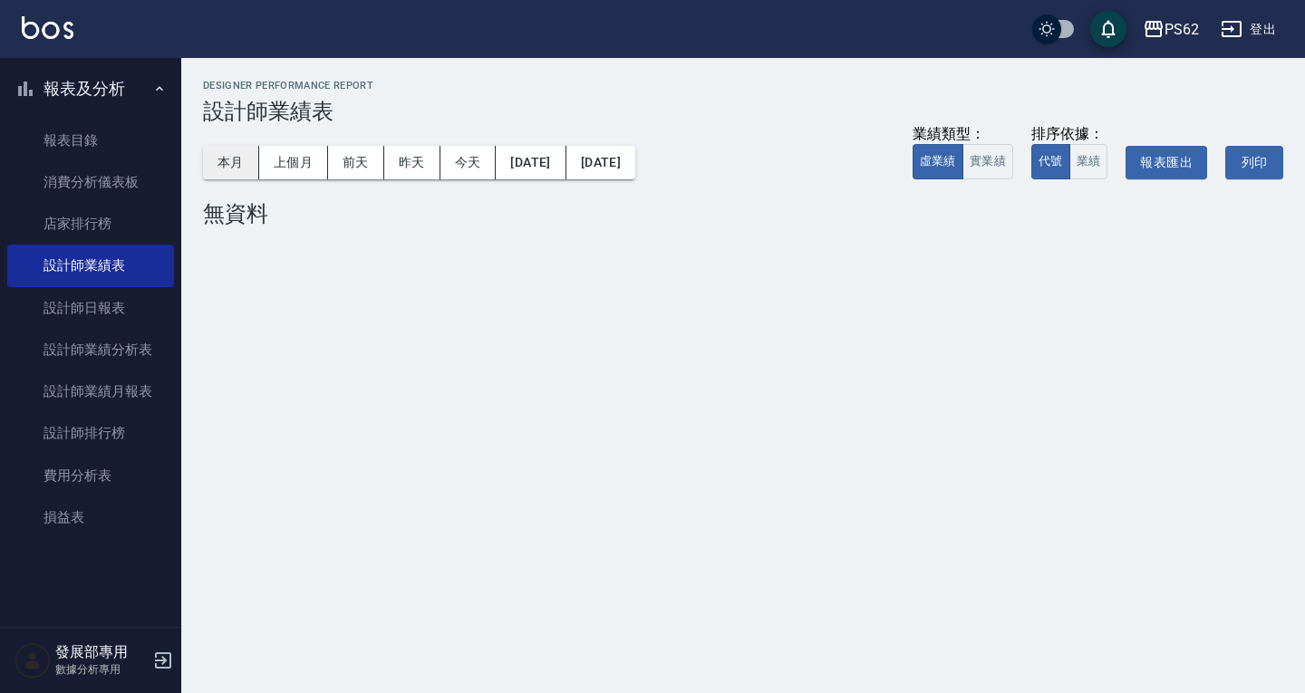
click at [231, 153] on button "本月" at bounding box center [231, 163] width 56 height 34
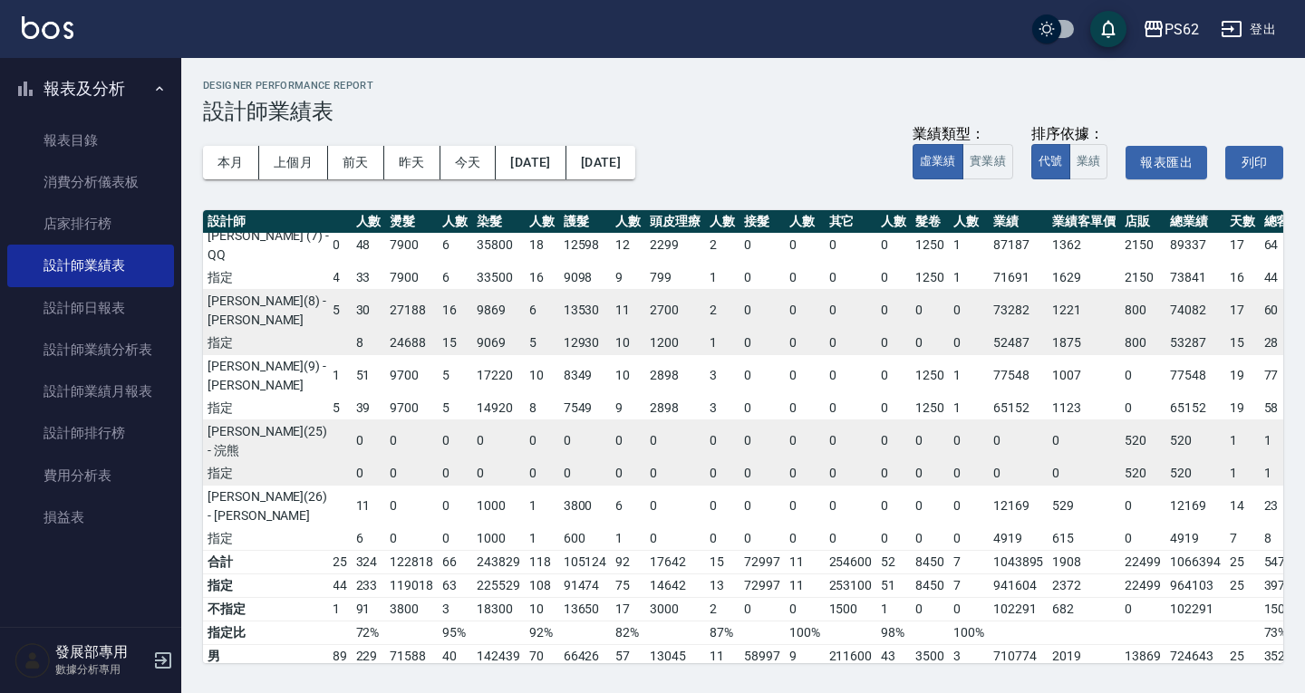
scroll to position [317, 114]
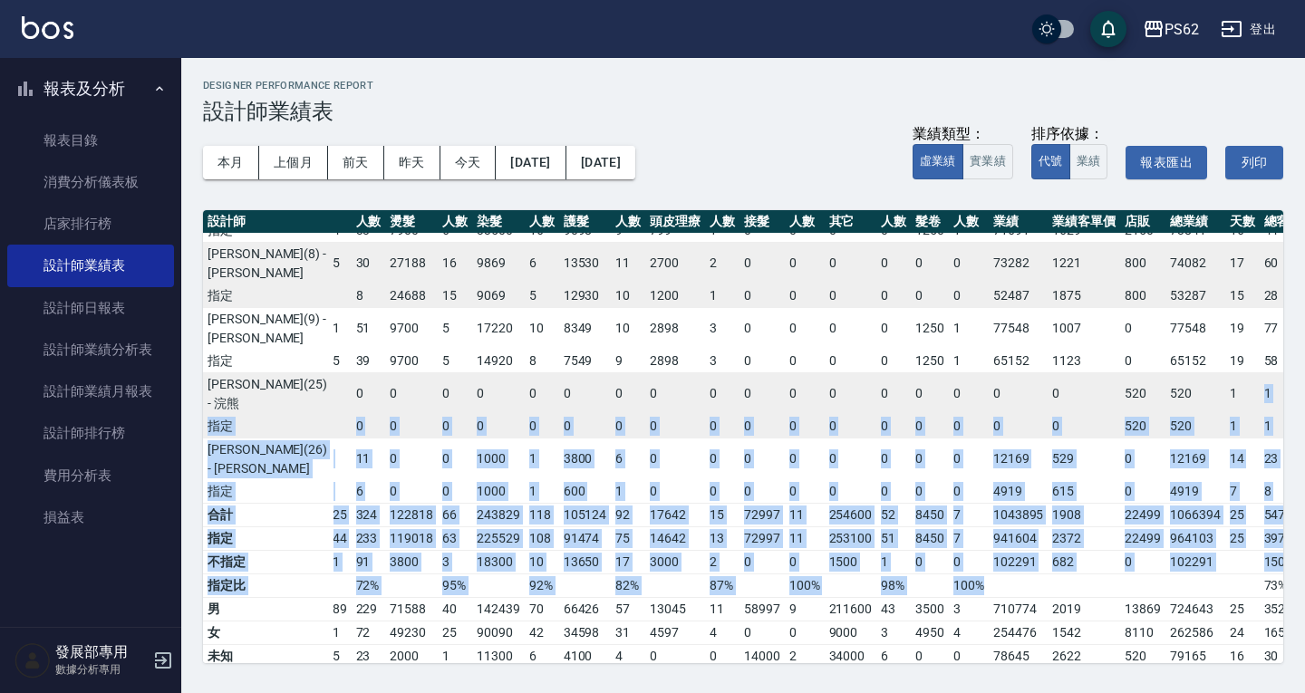
drag, startPoint x: 1175, startPoint y: 581, endPoint x: 1082, endPoint y: 718, distance: 165.2
click at [1082, 692] on html "PS62 登出 報表及分析 報表目錄 消費分析儀表板 店家排行榜 設計師業績表 設計師日報表 設計師業績分析表 設計師業績月報表 設計師排行榜 費用分析表 損…" at bounding box center [652, 346] width 1305 height 693
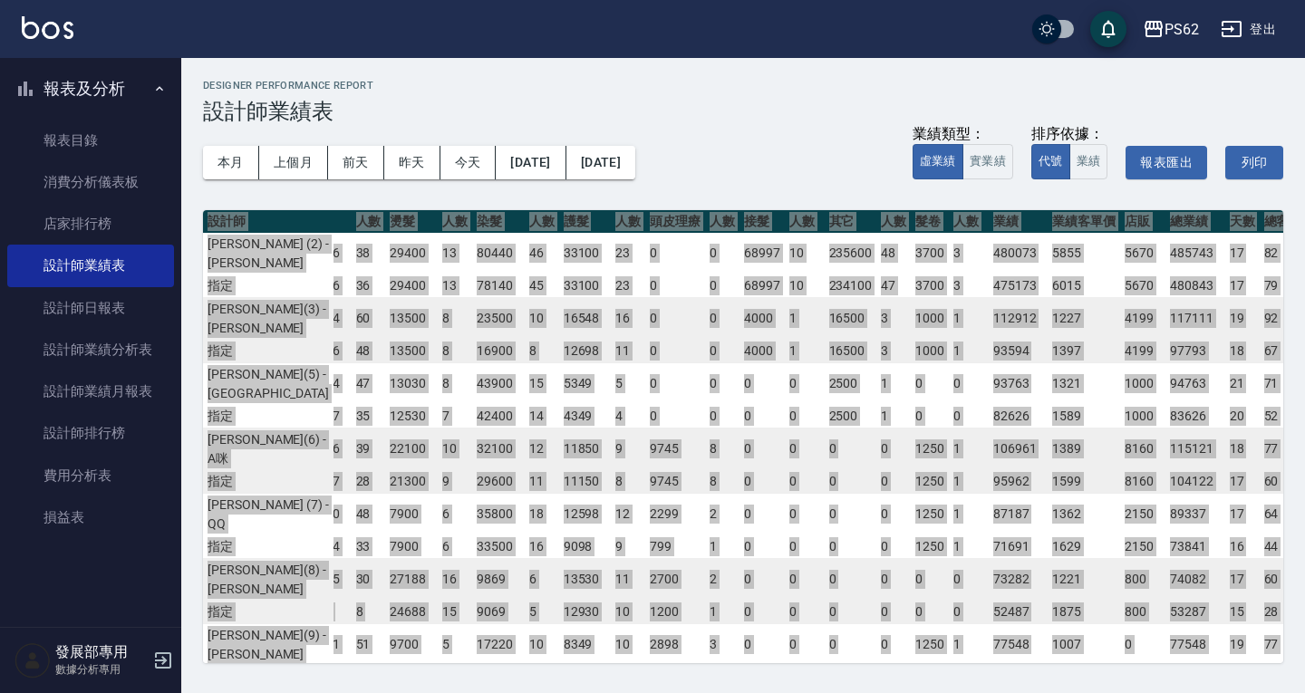
scroll to position [0, 114]
